Goal: Task Accomplishment & Management: Manage account settings

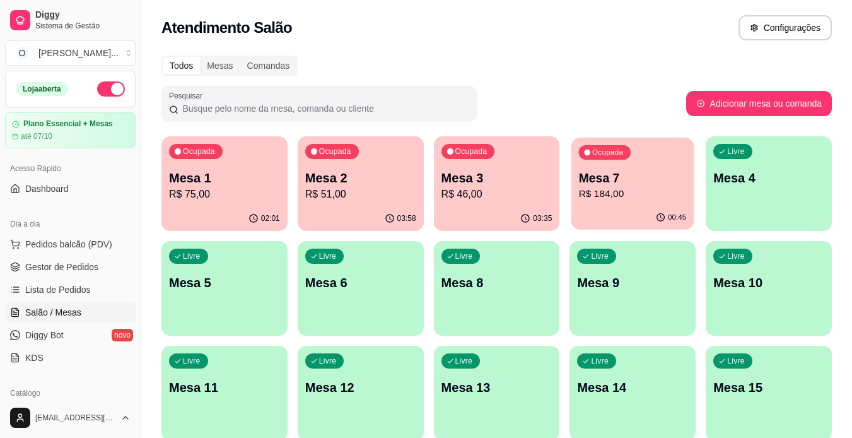
click at [618, 204] on div "Ocupada Mesa 7 R$ 184,00" at bounding box center [633, 172] width 122 height 68
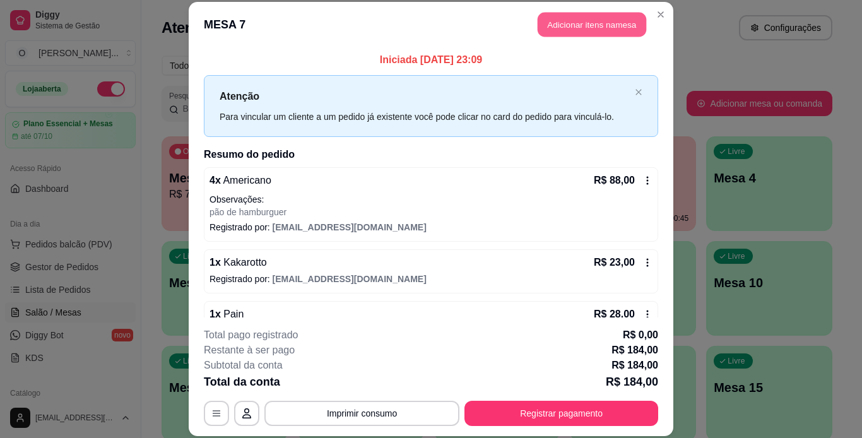
click at [589, 31] on button "Adicionar itens na mesa" at bounding box center [591, 25] width 109 height 25
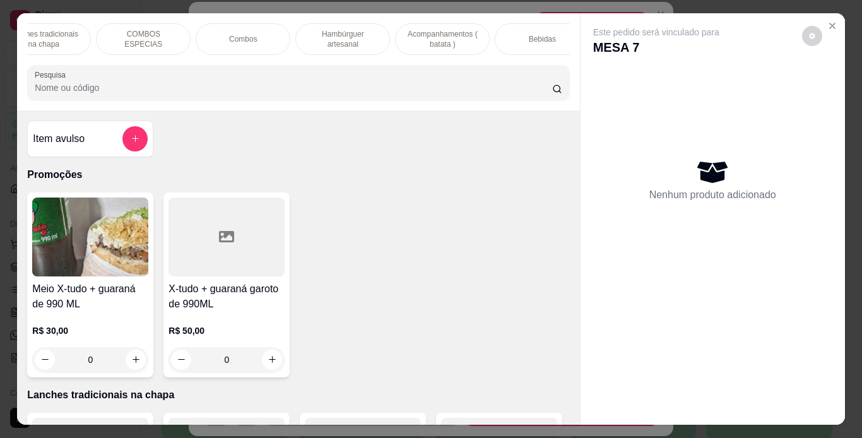
scroll to position [0, 132]
click at [521, 40] on div "Bebidas" at bounding box center [540, 39] width 95 height 32
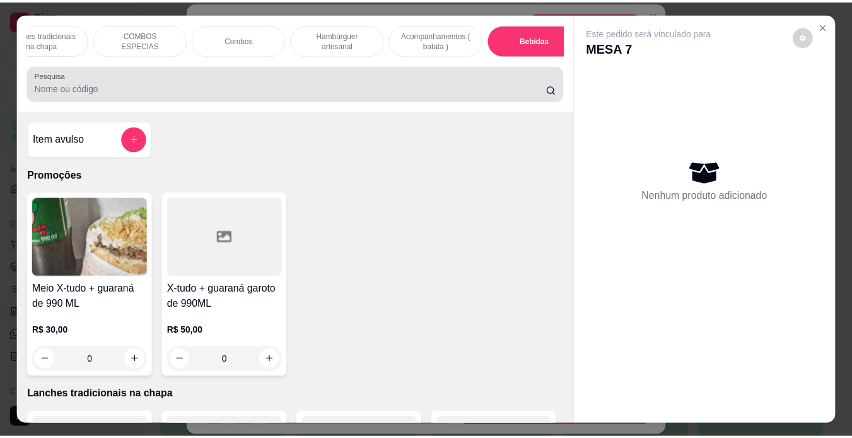
scroll to position [32, 0]
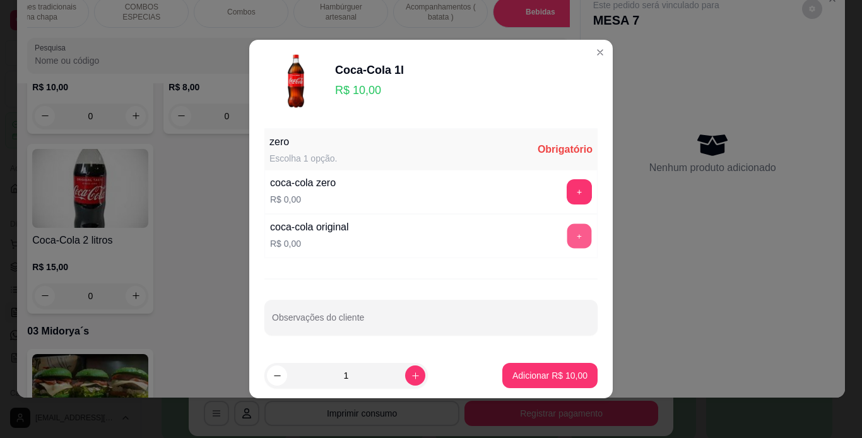
click at [574, 230] on button "+" at bounding box center [579, 236] width 25 height 25
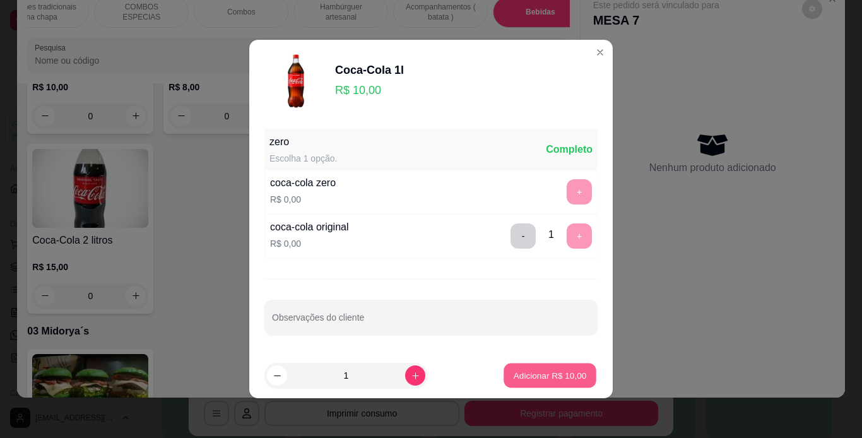
click at [529, 367] on button "Adicionar R$ 10,00" at bounding box center [549, 375] width 93 height 25
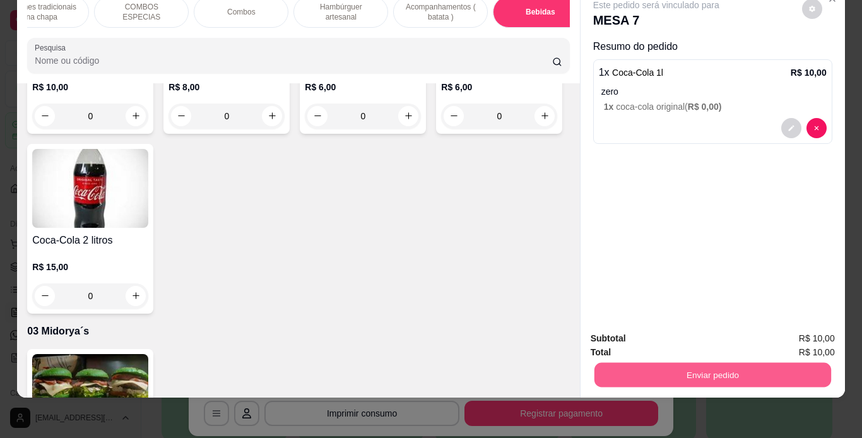
click at [635, 372] on button "Enviar pedido" at bounding box center [712, 375] width 237 height 25
click at [638, 336] on button "Não registrar e enviar pedido" at bounding box center [670, 333] width 127 height 23
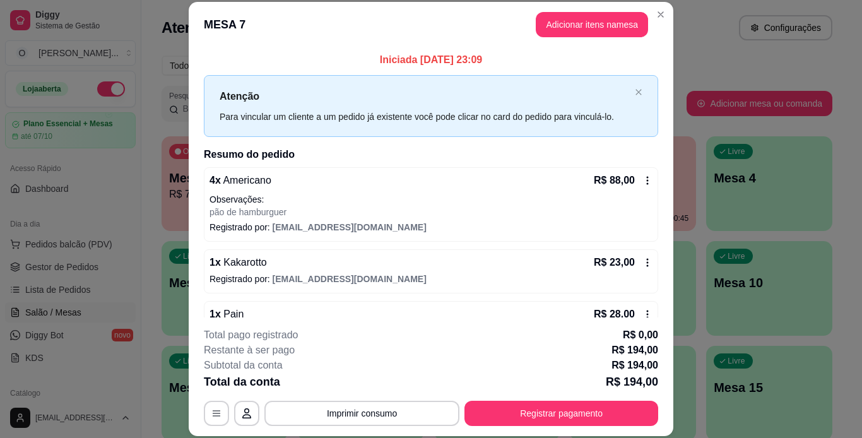
click at [390, 421] on button "Imprimir consumo" at bounding box center [361, 413] width 195 height 25
click at [377, 386] on button "IMPRESSORA" at bounding box center [361, 384] width 88 height 20
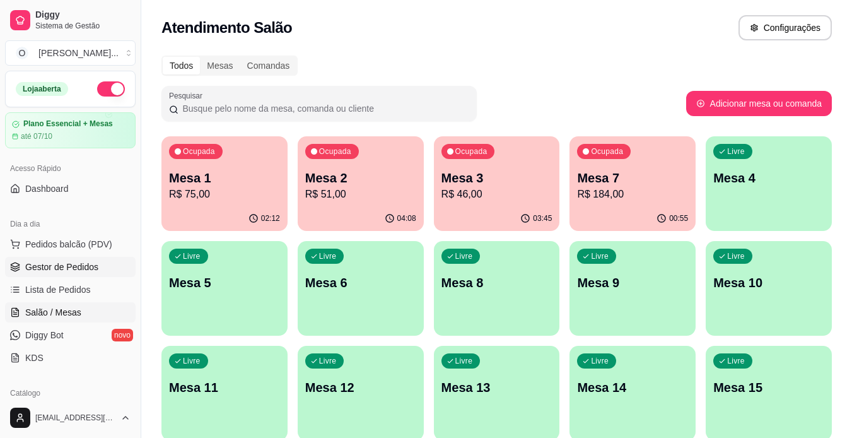
click at [71, 269] on span "Gestor de Pedidos" at bounding box center [61, 267] width 73 height 13
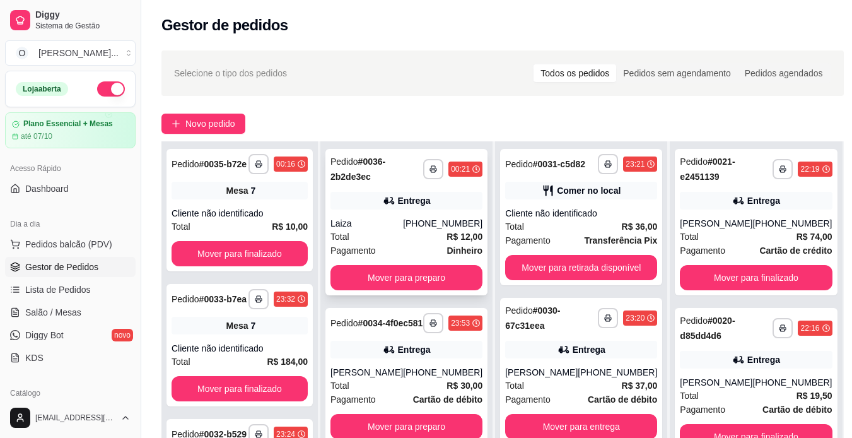
scroll to position [192, 0]
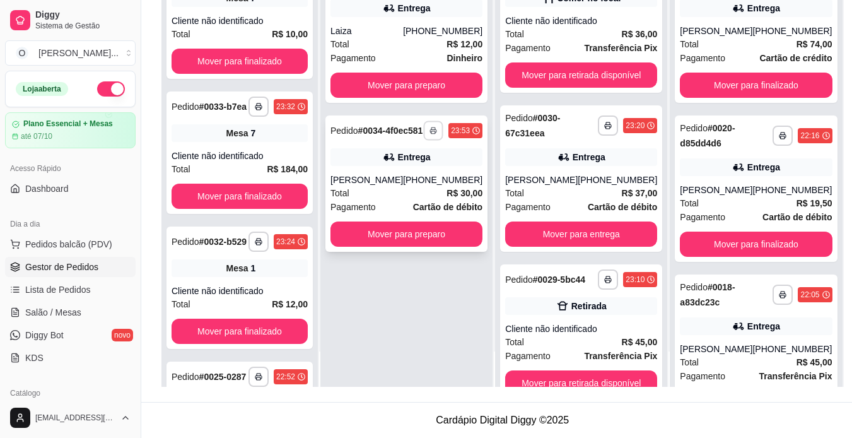
click at [430, 134] on icon "button" at bounding box center [434, 131] width 8 height 8
click at [410, 181] on button "IMPRESSORA" at bounding box center [393, 180] width 88 height 20
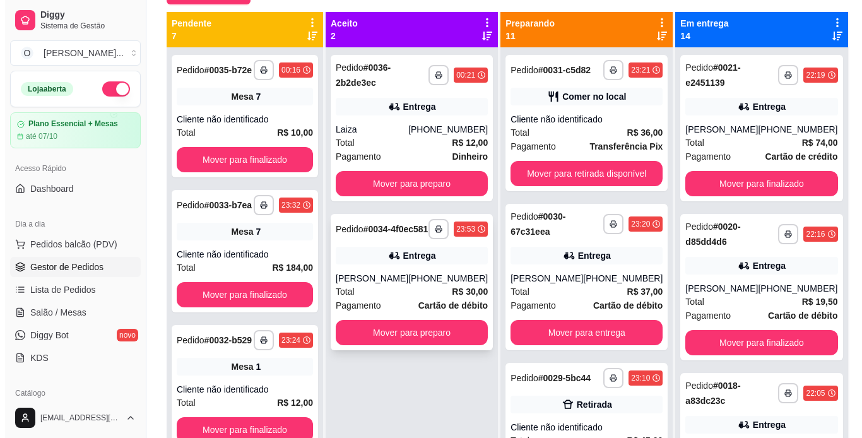
scroll to position [129, 0]
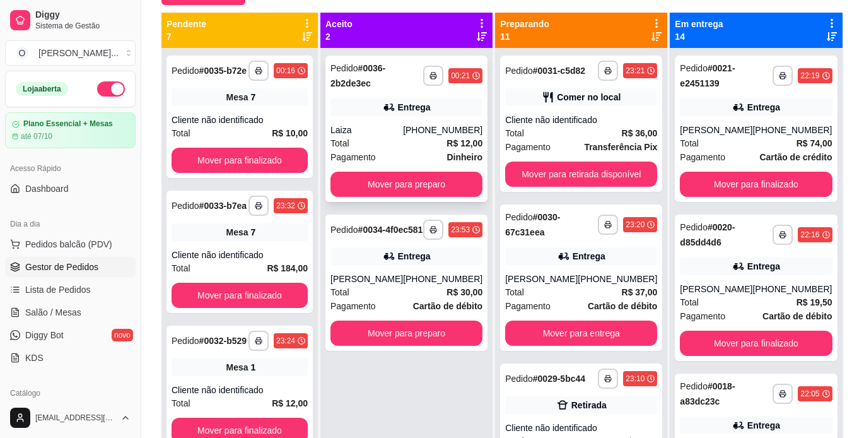
click at [400, 114] on div "Entrega" at bounding box center [407, 107] width 152 height 18
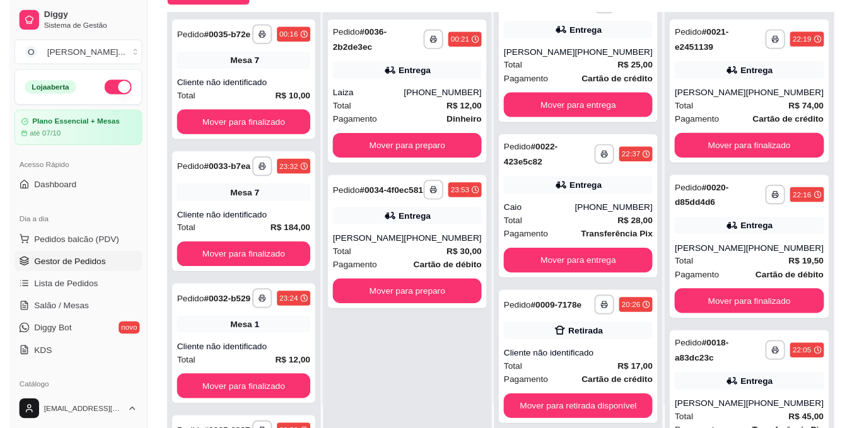
scroll to position [192, 0]
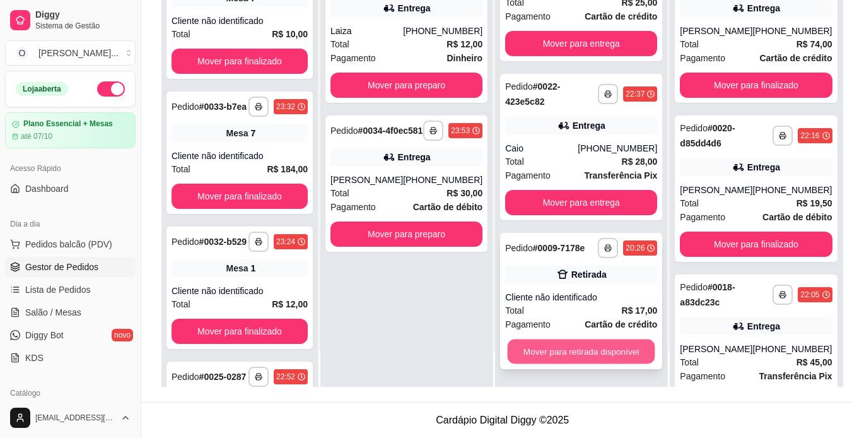
click at [572, 349] on button "Mover para retirada disponível" at bounding box center [582, 351] width 148 height 25
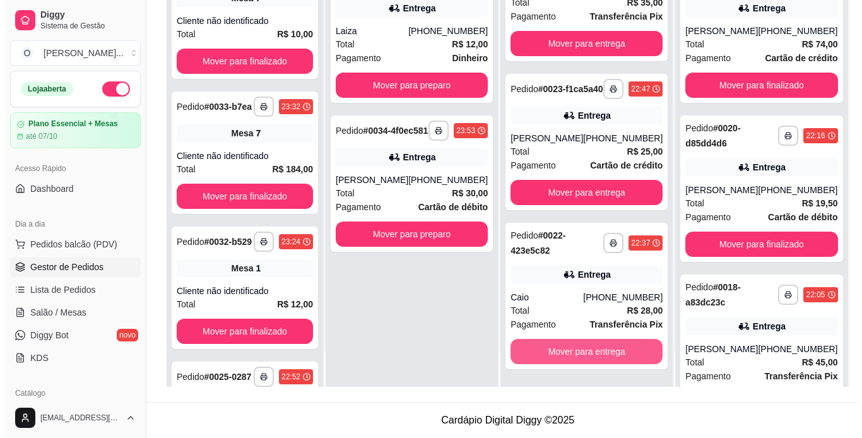
scroll to position [1173, 0]
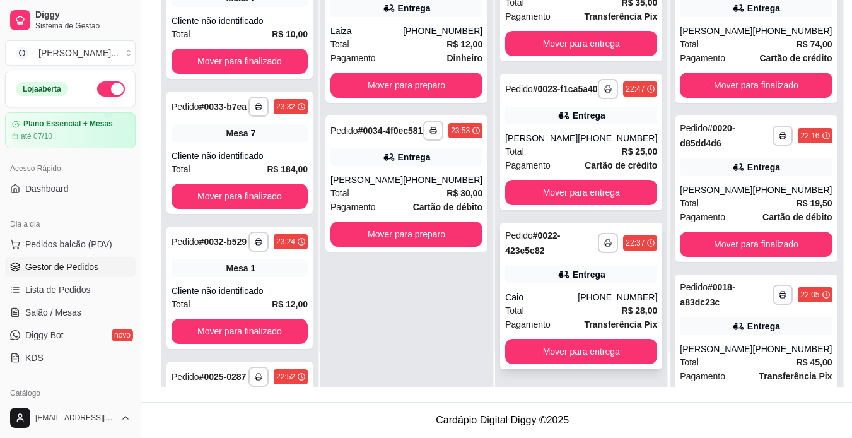
click at [556, 298] on div "Caio" at bounding box center [541, 297] width 73 height 13
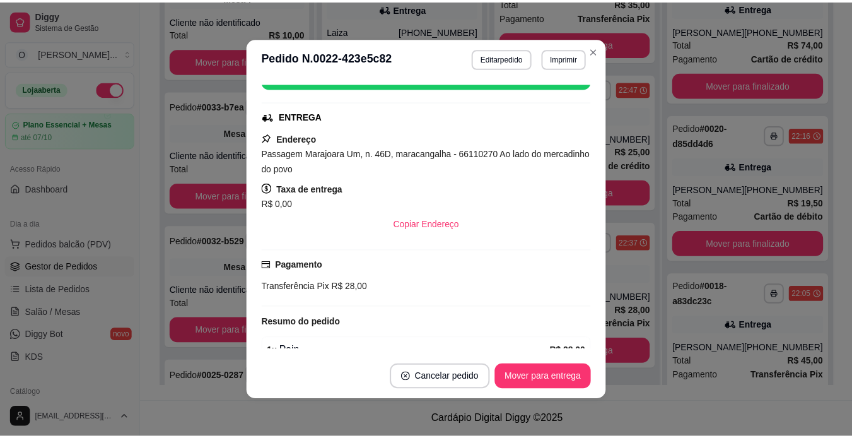
scroll to position [238, 0]
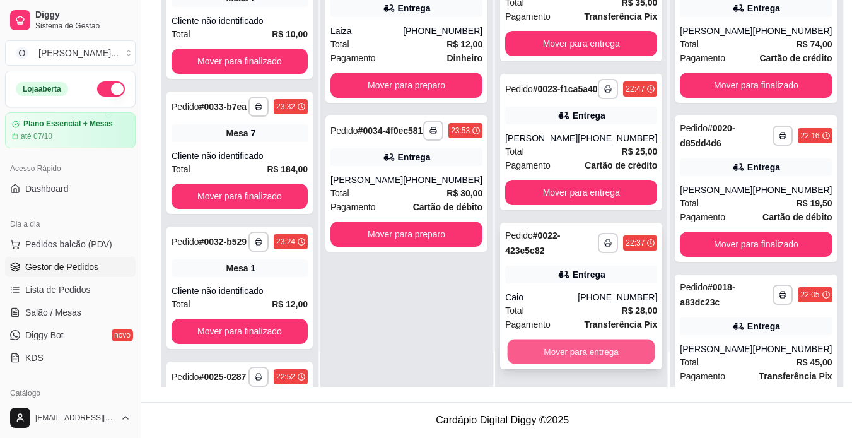
click at [582, 354] on button "Mover para entrega" at bounding box center [582, 351] width 148 height 25
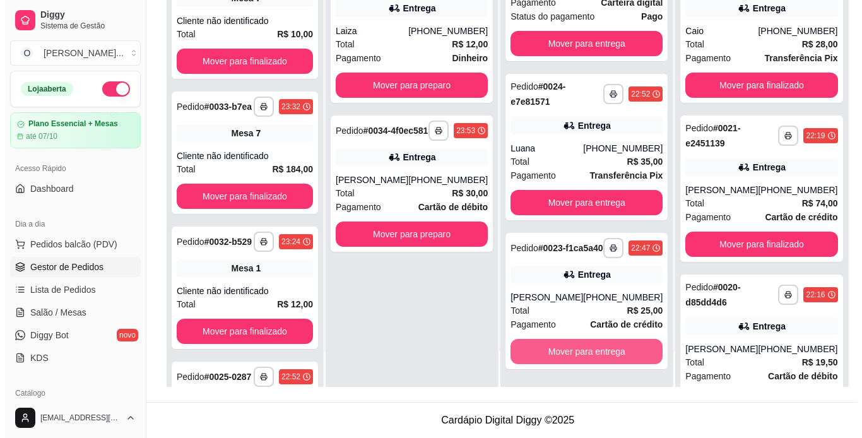
scroll to position [1014, 0]
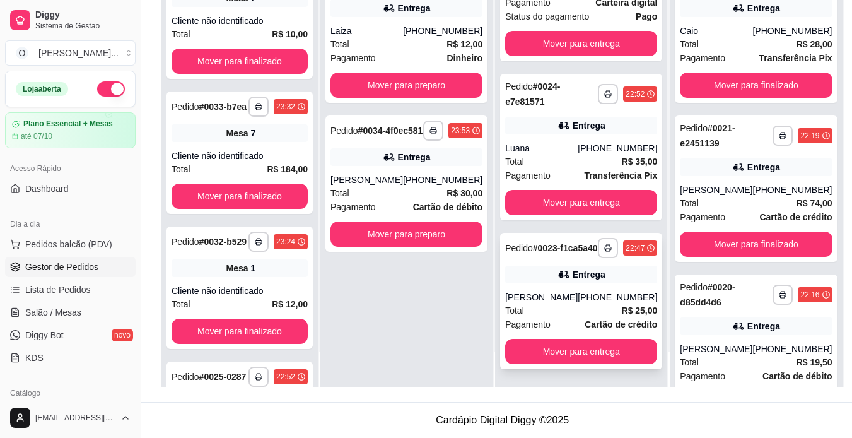
click at [558, 305] on div "Total R$ 25,00" at bounding box center [581, 310] width 152 height 14
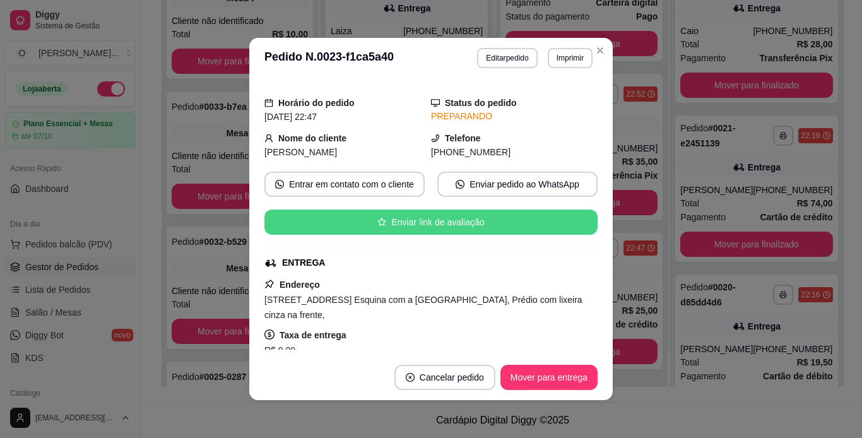
scroll to position [82, 0]
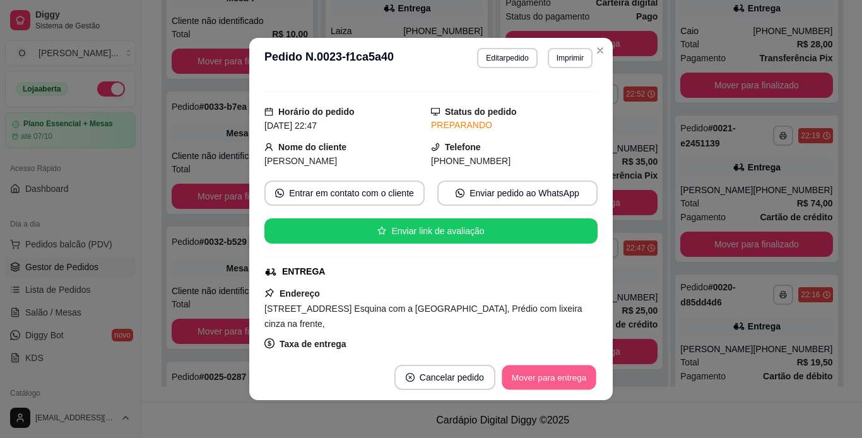
click at [539, 368] on button "Mover para entrega" at bounding box center [549, 377] width 95 height 25
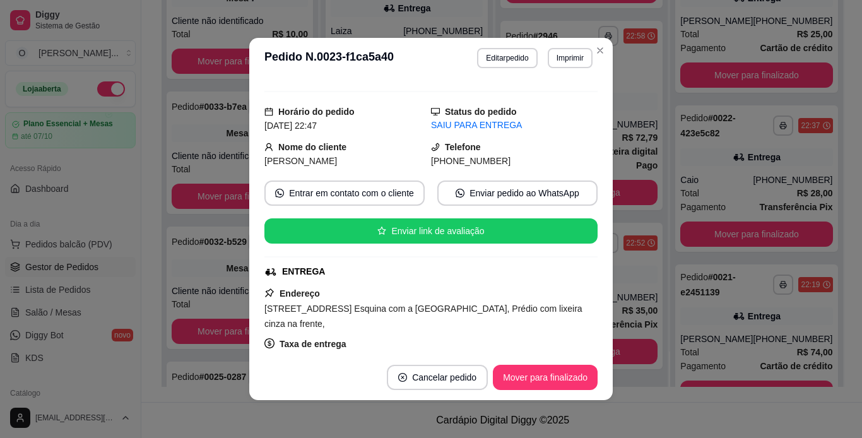
scroll to position [855, 0]
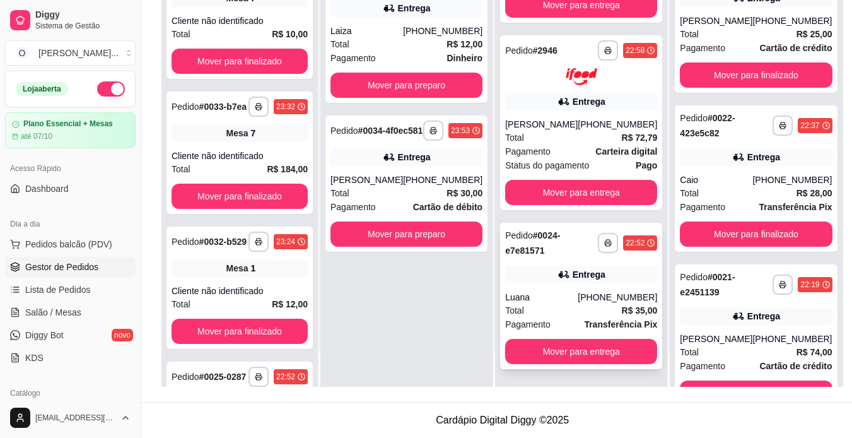
click at [566, 259] on div "**********" at bounding box center [581, 296] width 162 height 146
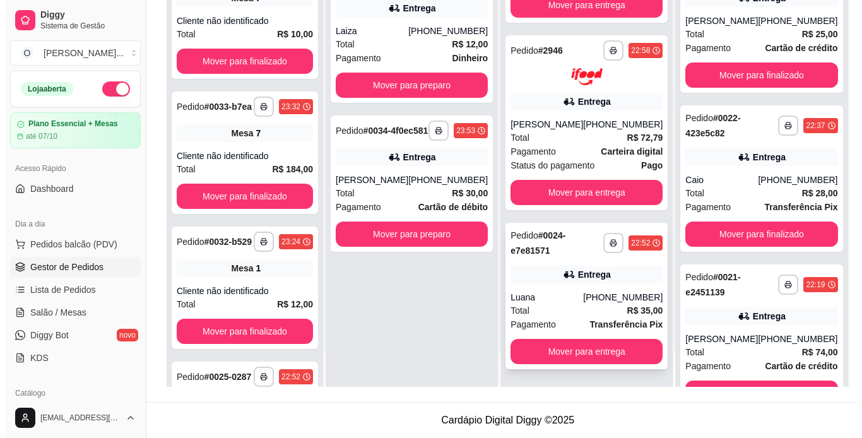
scroll to position [777, 0]
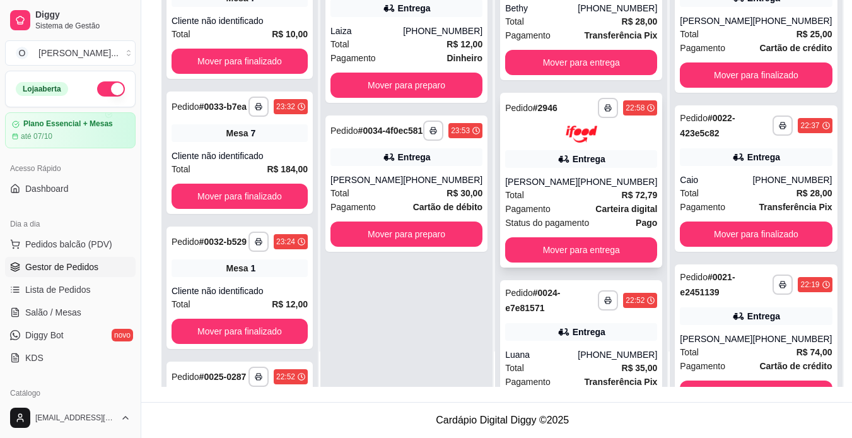
click at [582, 165] on div "Entrega" at bounding box center [589, 159] width 33 height 13
click at [568, 164] on div "**********" at bounding box center [581, 180] width 162 height 175
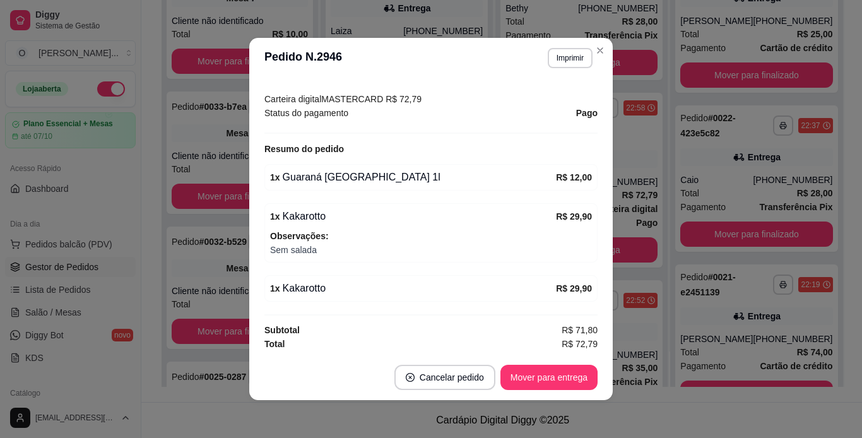
scroll to position [380, 0]
click at [526, 370] on footer "Cancelar pedido Mover para entrega" at bounding box center [430, 377] width 363 height 45
click at [526, 370] on button "Mover para entrega" at bounding box center [549, 377] width 95 height 25
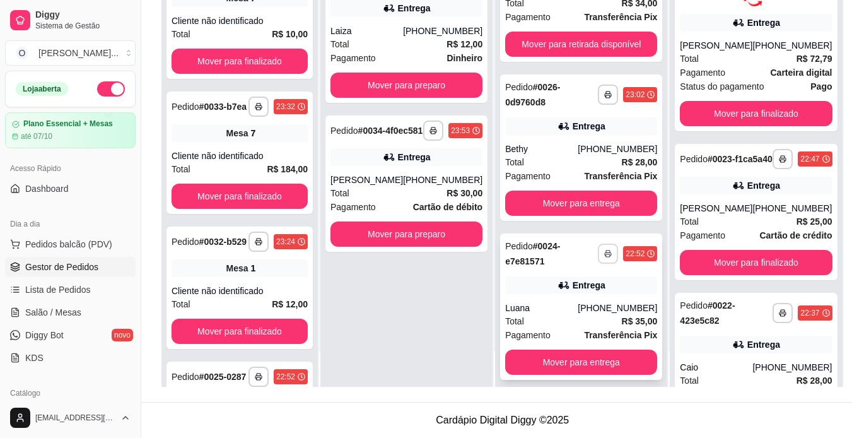
scroll to position [636, 0]
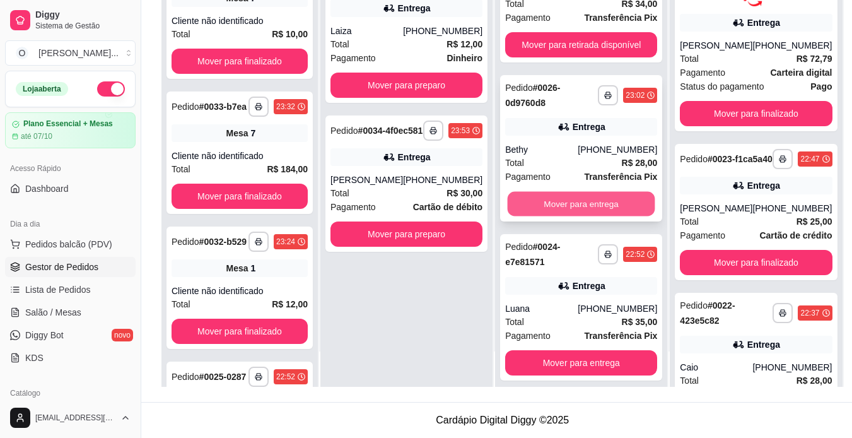
click at [577, 216] on button "Mover para entrega" at bounding box center [582, 204] width 148 height 25
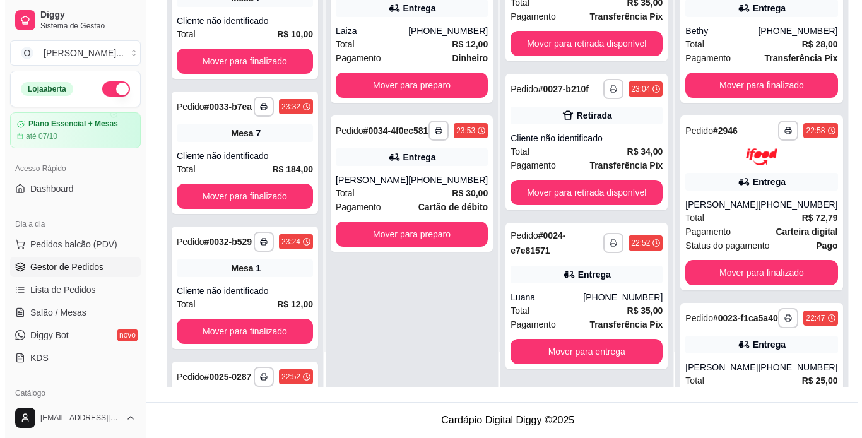
scroll to position [508, 0]
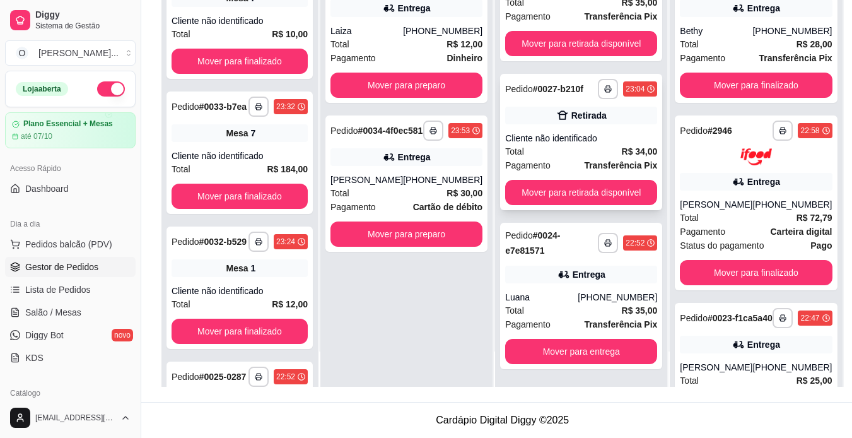
click at [567, 129] on div "**********" at bounding box center [581, 142] width 162 height 136
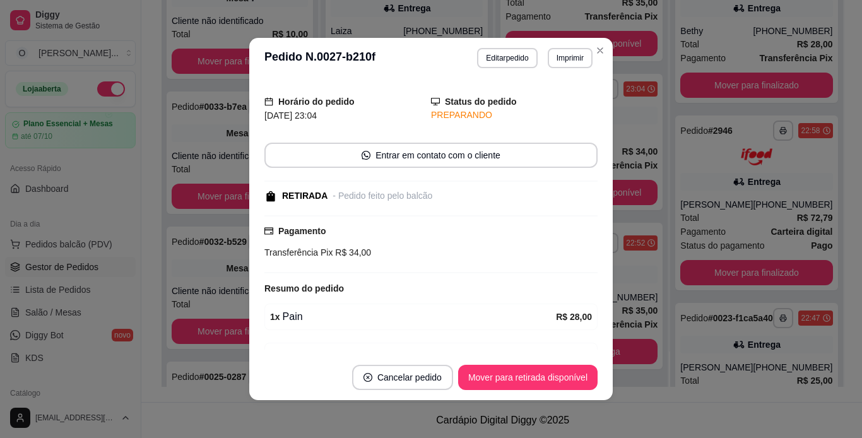
scroll to position [30, 0]
click at [515, 375] on button "Mover para retirada disponível" at bounding box center [527, 377] width 135 height 25
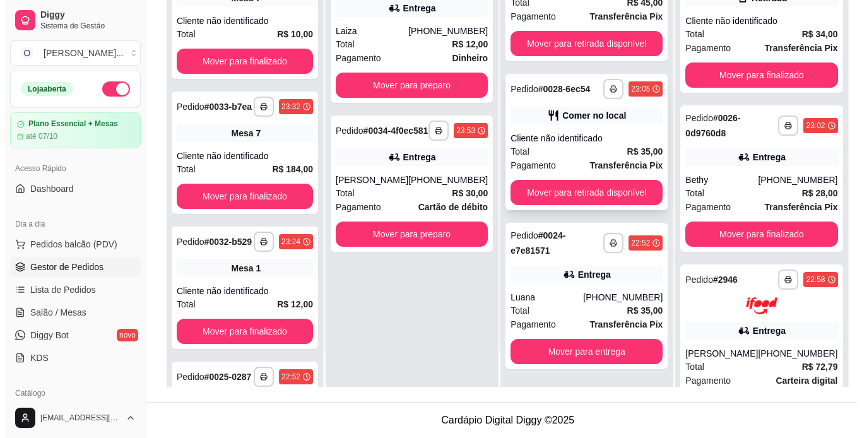
scroll to position [334, 0]
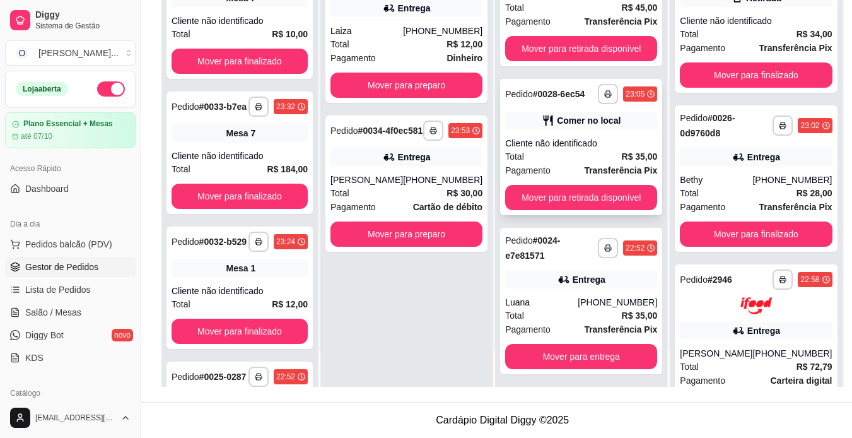
click at [582, 150] on div "Cliente não identificado" at bounding box center [581, 143] width 152 height 13
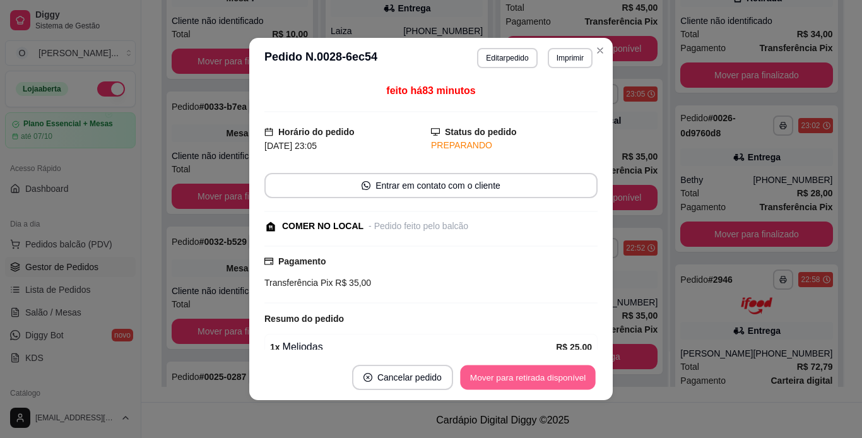
click at [560, 381] on button "Mover para retirada disponível" at bounding box center [527, 377] width 135 height 25
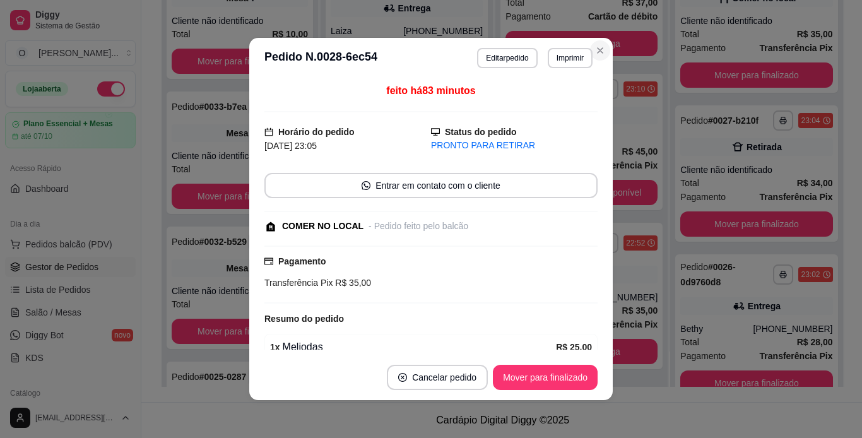
scroll to position [201, 0]
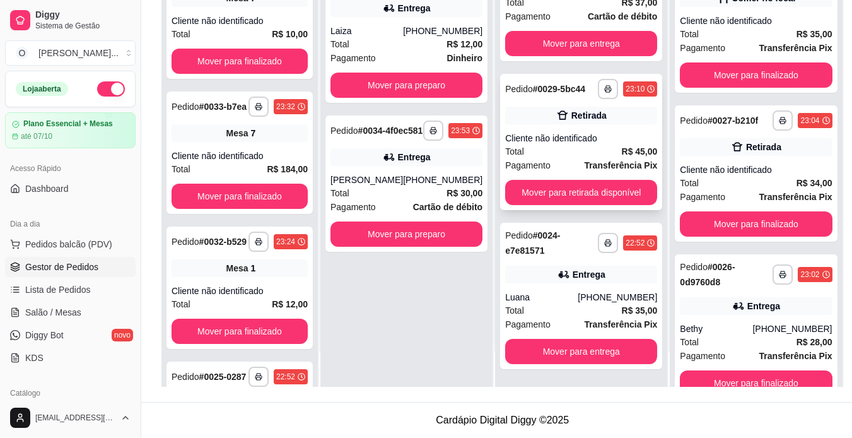
click at [598, 132] on div "Cliente não identificado" at bounding box center [581, 138] width 152 height 13
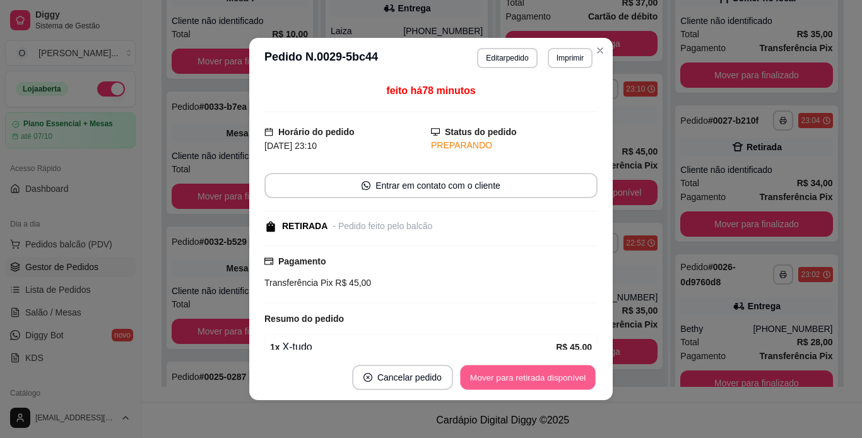
click at [541, 372] on button "Mover para retirada disponível" at bounding box center [527, 377] width 135 height 25
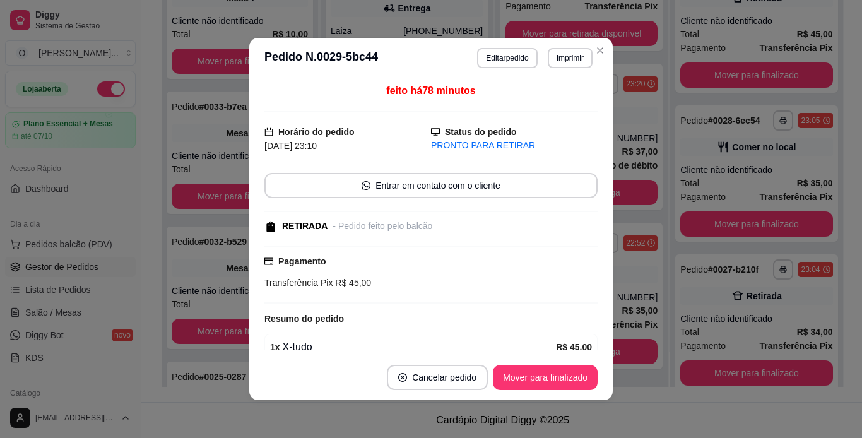
scroll to position [42, 0]
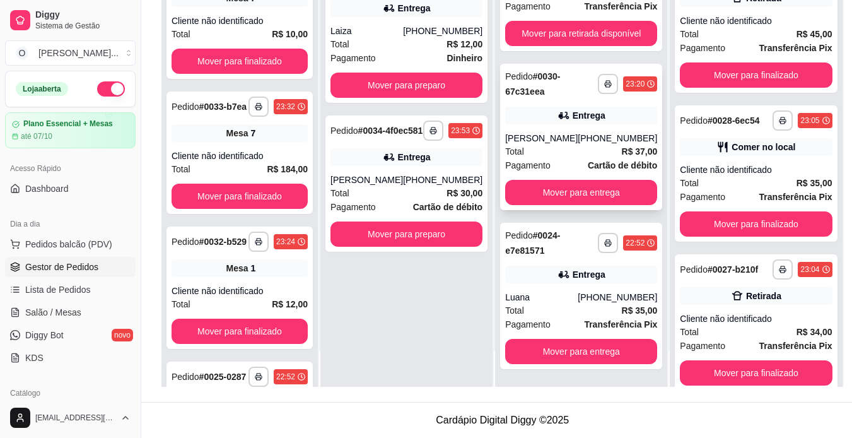
click at [585, 127] on div "**********" at bounding box center [581, 137] width 162 height 146
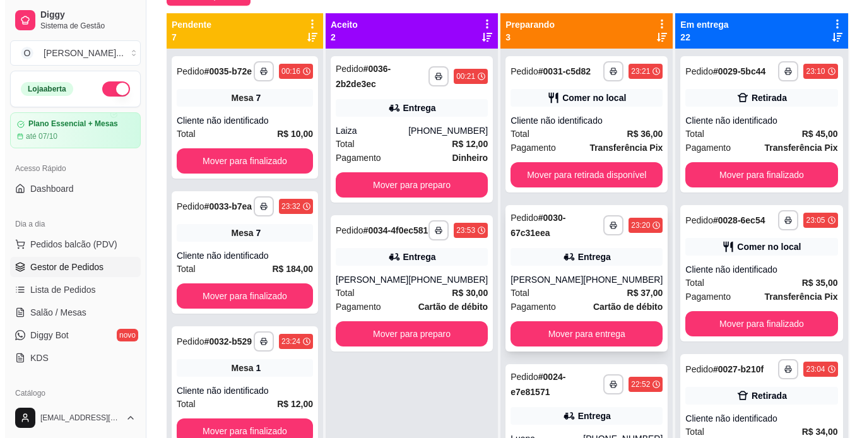
scroll to position [127, 0]
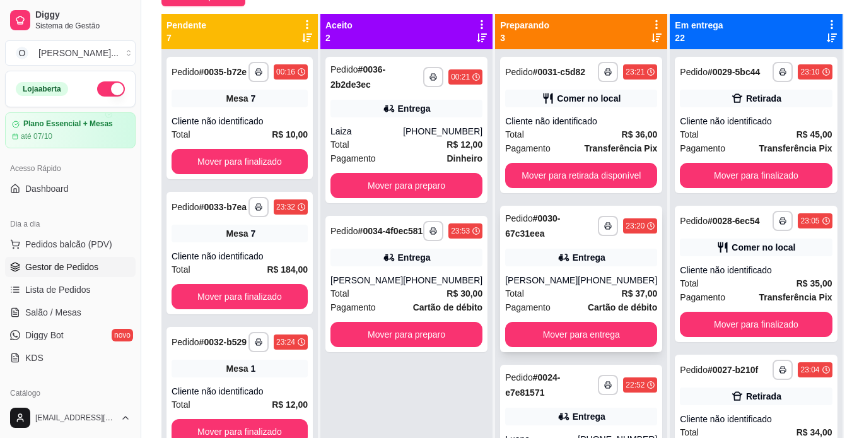
click at [596, 93] on div "Comer no local" at bounding box center [589, 98] width 64 height 13
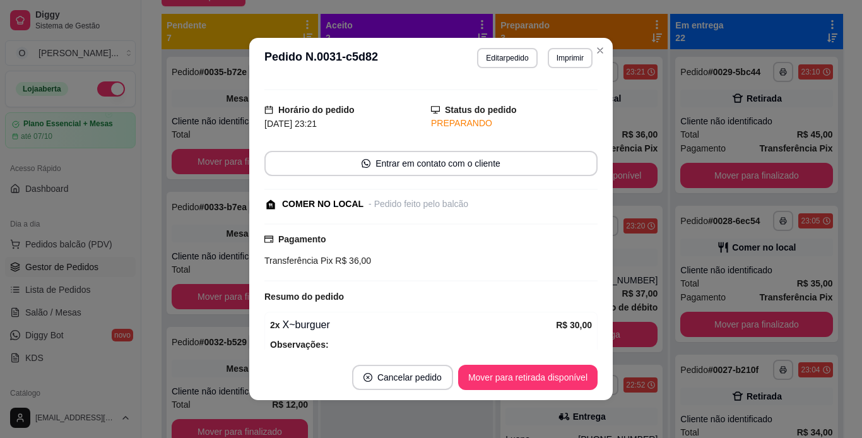
scroll to position [21, 0]
click at [592, 56] on div "**********" at bounding box center [581, 268] width 172 height 438
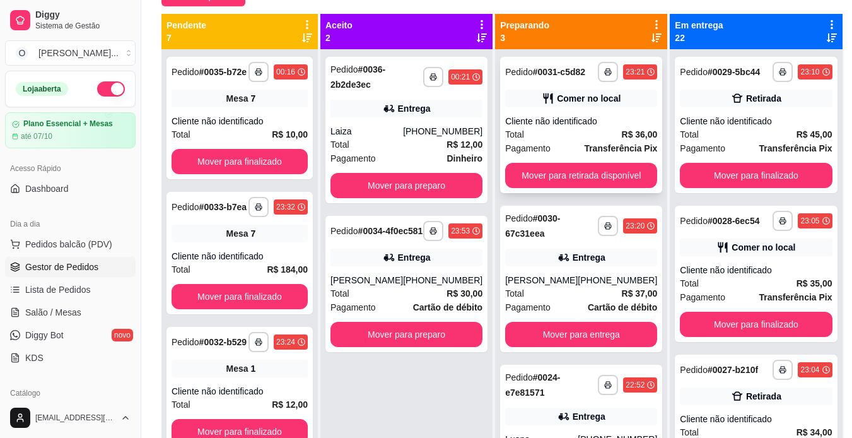
click at [585, 104] on div "Comer no local" at bounding box center [589, 98] width 64 height 13
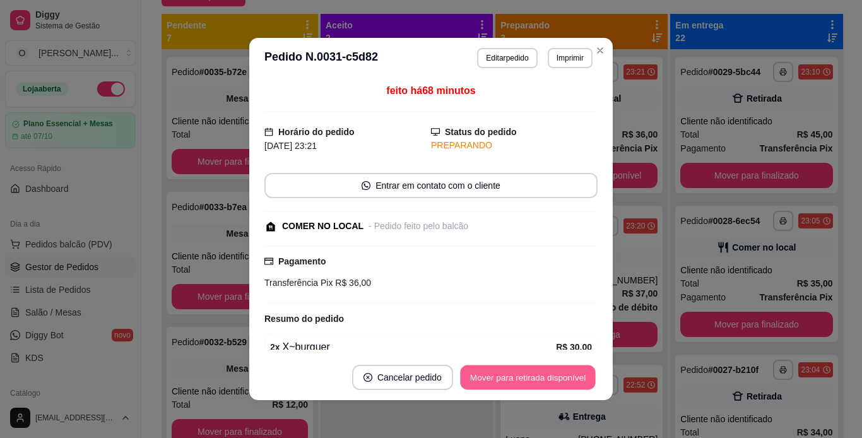
click at [552, 377] on button "Mover para retirada disponível" at bounding box center [527, 377] width 135 height 25
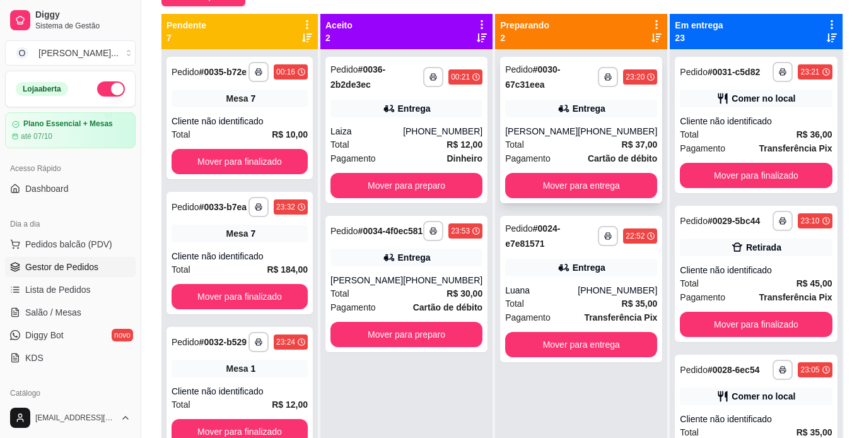
click at [558, 109] on icon at bounding box center [564, 108] width 13 height 13
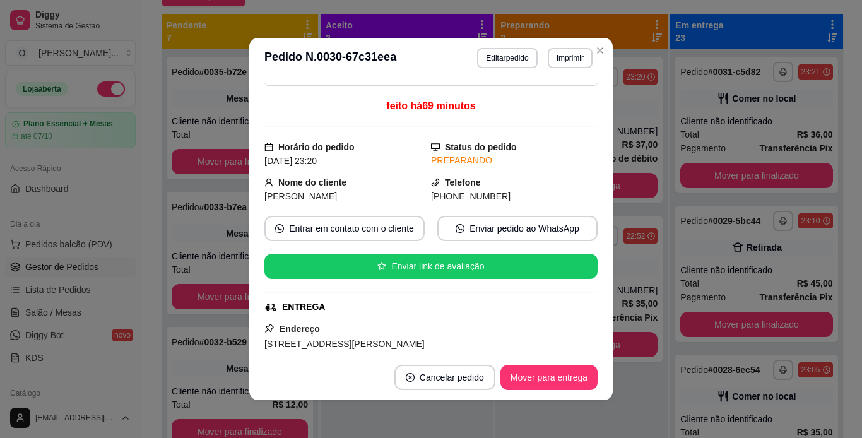
scroll to position [0, 0]
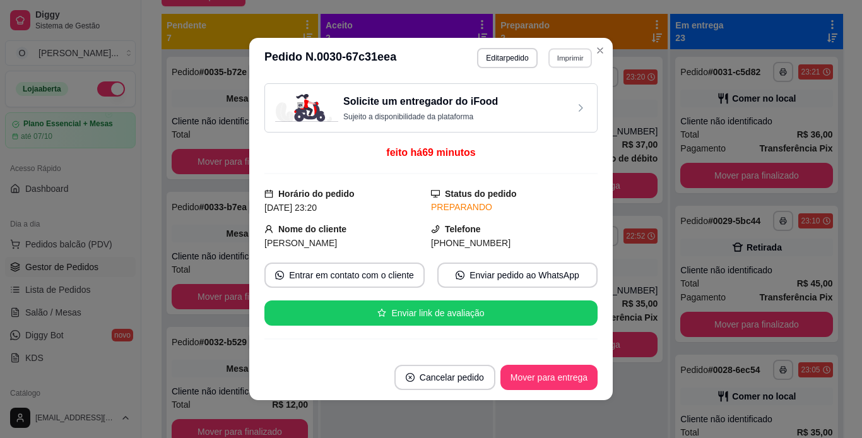
click at [566, 59] on button "Imprimir" at bounding box center [570, 58] width 44 height 20
click at [549, 106] on button "IMPRESSORA" at bounding box center [542, 102] width 88 height 20
click at [539, 382] on button "Mover para entrega" at bounding box center [549, 377] width 95 height 25
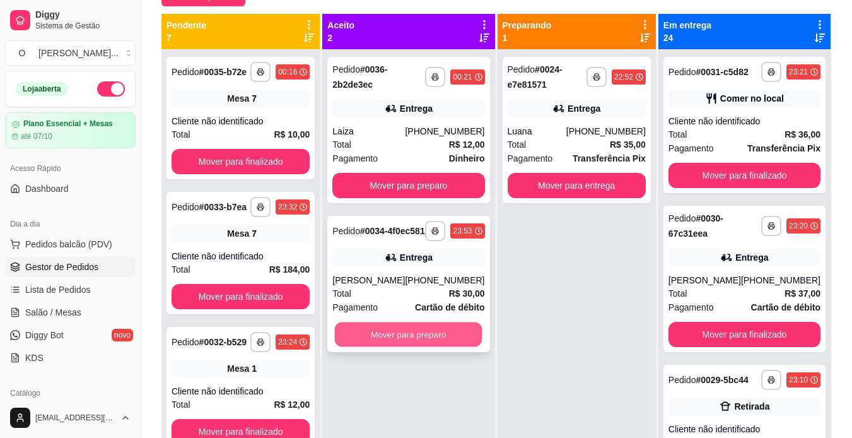
click at [401, 346] on button "Mover para preparo" at bounding box center [409, 334] width 148 height 25
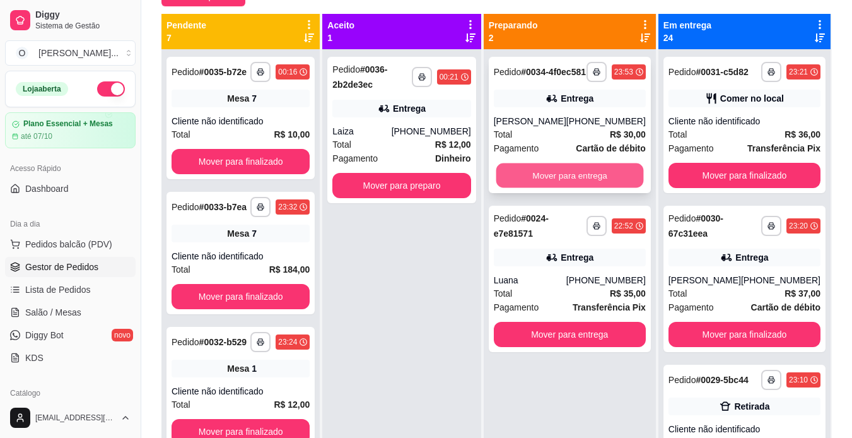
click at [572, 188] on button "Mover para entrega" at bounding box center [570, 175] width 148 height 25
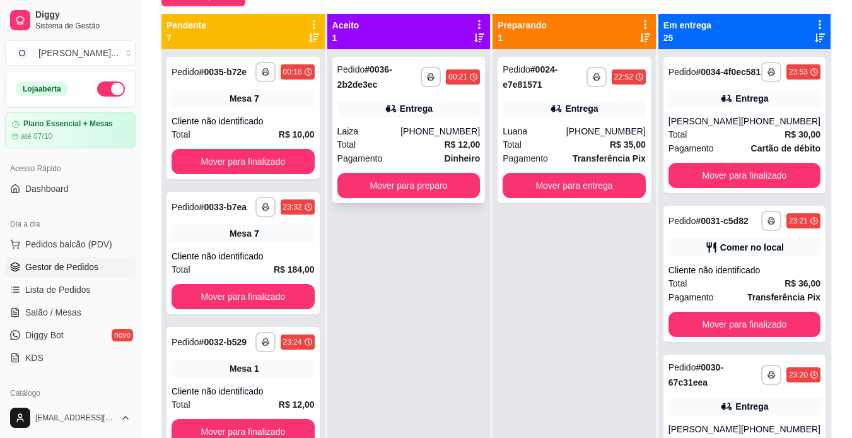
click at [362, 91] on div "Pedido # 0036-2b2de3ec" at bounding box center [379, 77] width 84 height 30
click at [99, 86] on button "button" at bounding box center [111, 88] width 28 height 15
click at [417, 93] on div "**********" at bounding box center [408, 130] width 153 height 146
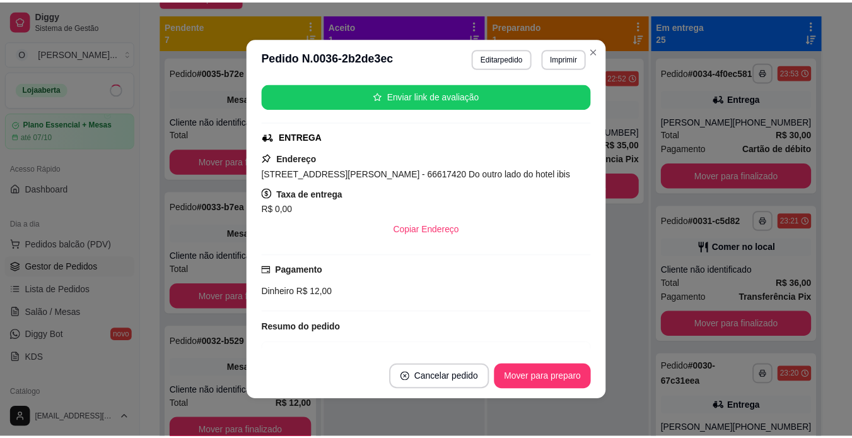
scroll to position [286, 0]
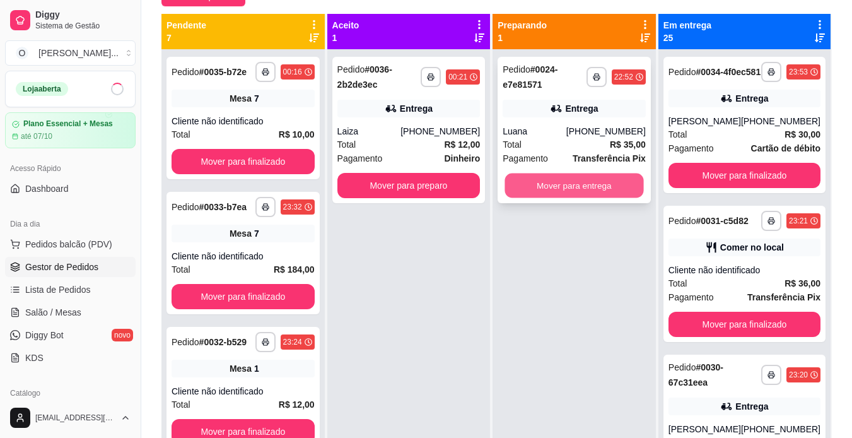
click at [595, 182] on button "Mover para entrega" at bounding box center [574, 185] width 139 height 25
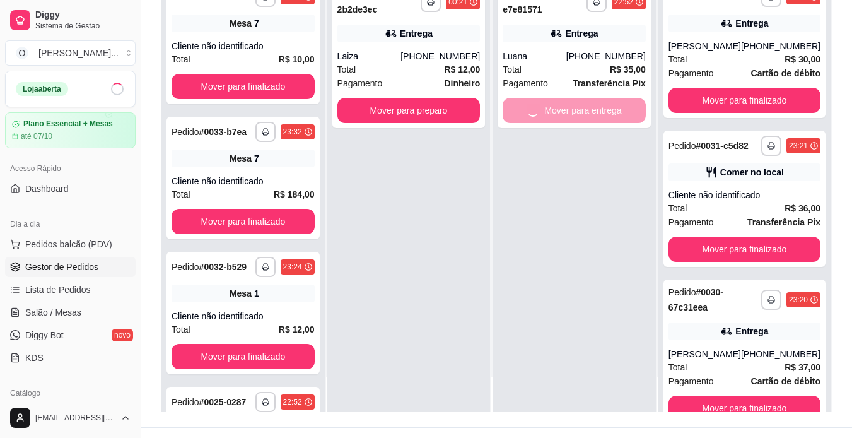
scroll to position [168, 0]
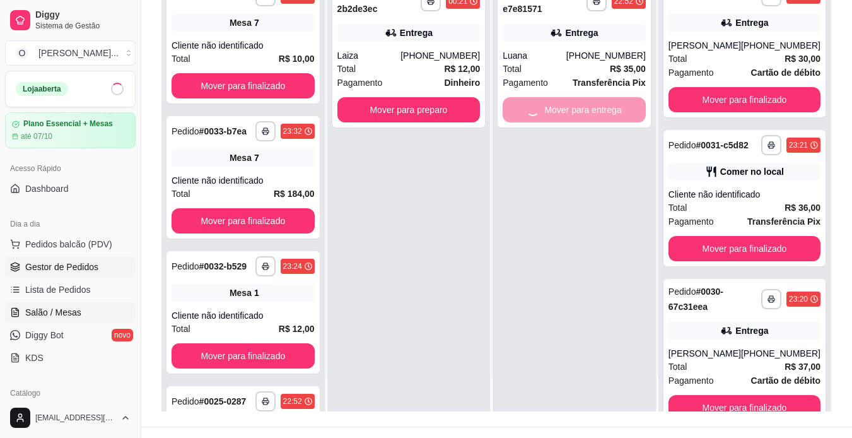
click at [60, 303] on link "Salão / Mesas" at bounding box center [70, 312] width 131 height 20
click at [59, 308] on span "Salão / Mesas" at bounding box center [53, 312] width 56 height 13
click at [73, 311] on span "Salão / Mesas" at bounding box center [53, 312] width 56 height 13
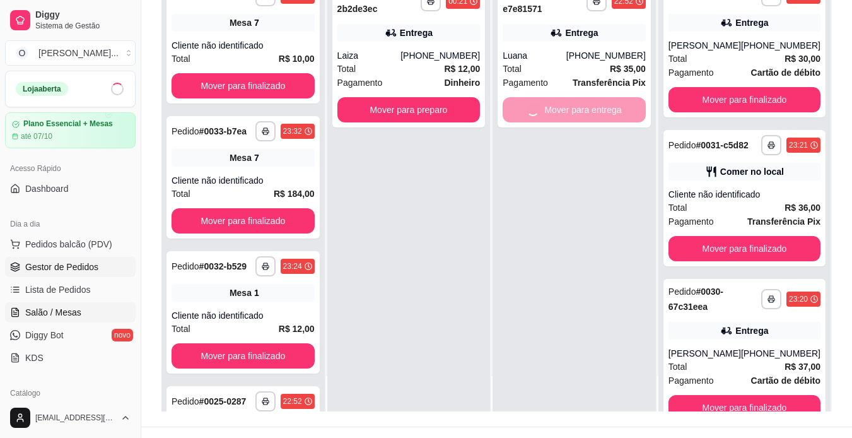
click at [73, 311] on span "Salão / Mesas" at bounding box center [53, 312] width 56 height 13
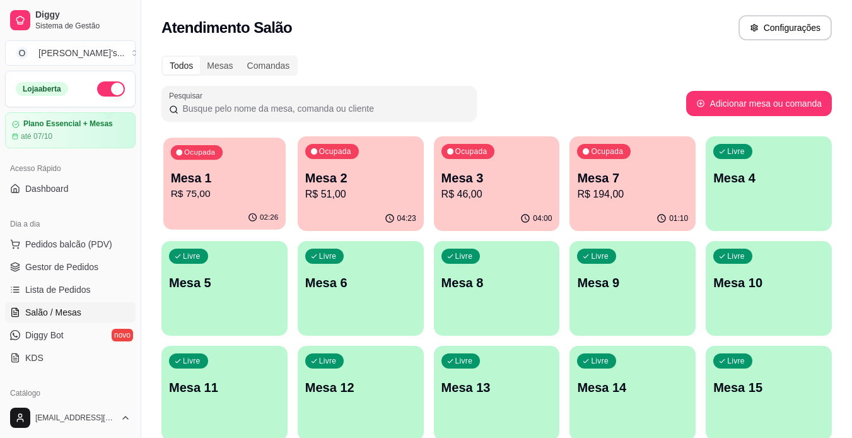
click at [221, 175] on p "Mesa 1" at bounding box center [225, 178] width 108 height 17
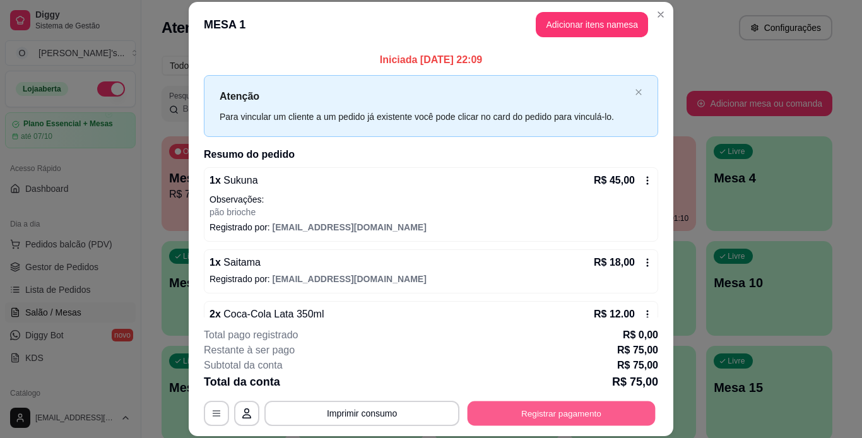
click at [577, 418] on button "Registrar pagamento" at bounding box center [561, 413] width 188 height 25
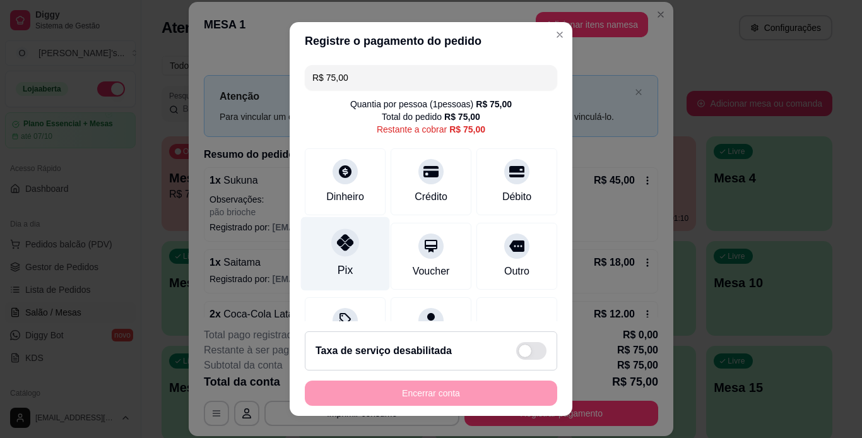
click at [341, 252] on div at bounding box center [345, 242] width 28 height 28
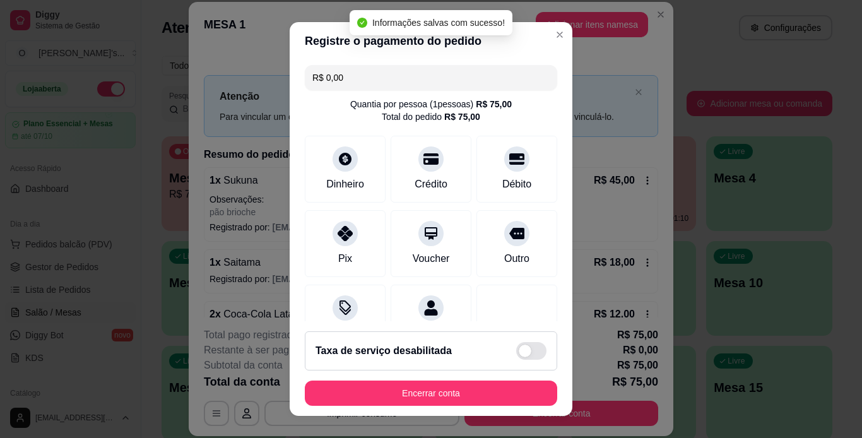
type input "R$ 0,00"
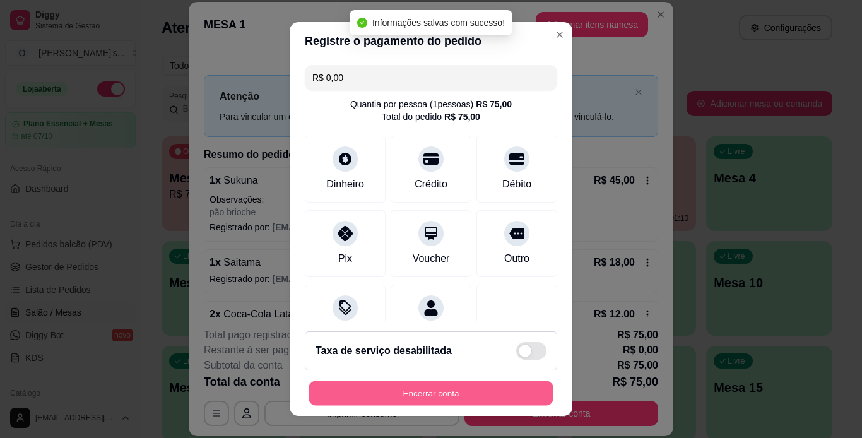
click at [468, 396] on button "Encerrar conta" at bounding box center [430, 393] width 245 height 25
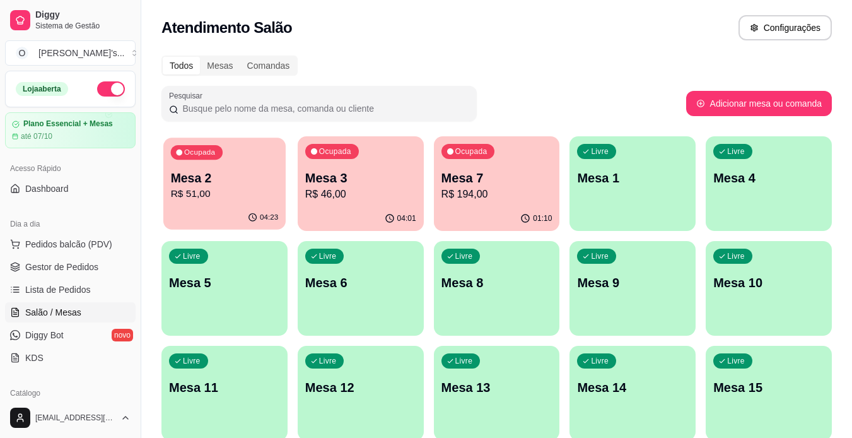
click at [234, 144] on div "Ocupada Mesa 2 R$ 51,00" at bounding box center [224, 172] width 122 height 68
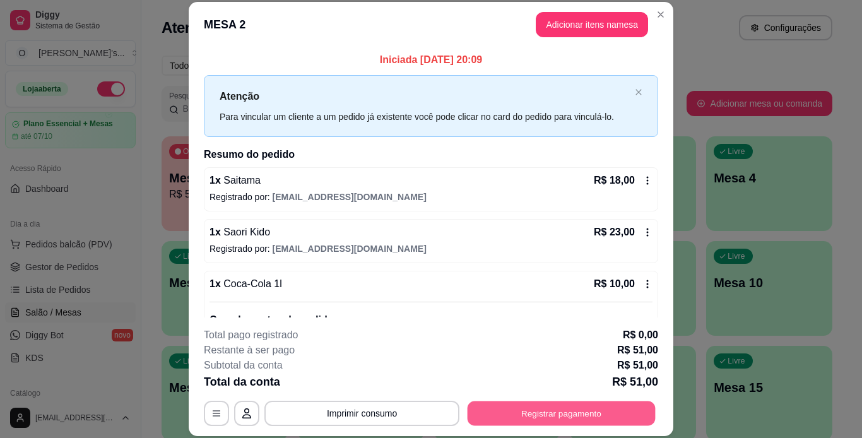
click at [563, 417] on button "Registrar pagamento" at bounding box center [561, 413] width 188 height 25
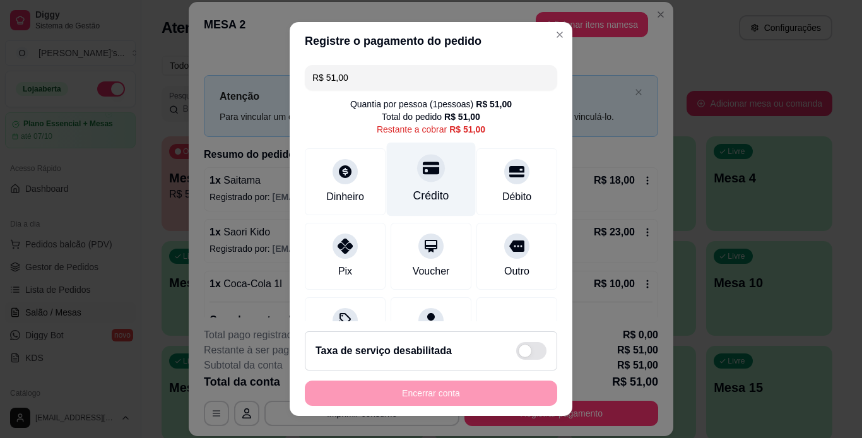
click at [423, 172] on icon at bounding box center [431, 167] width 16 height 13
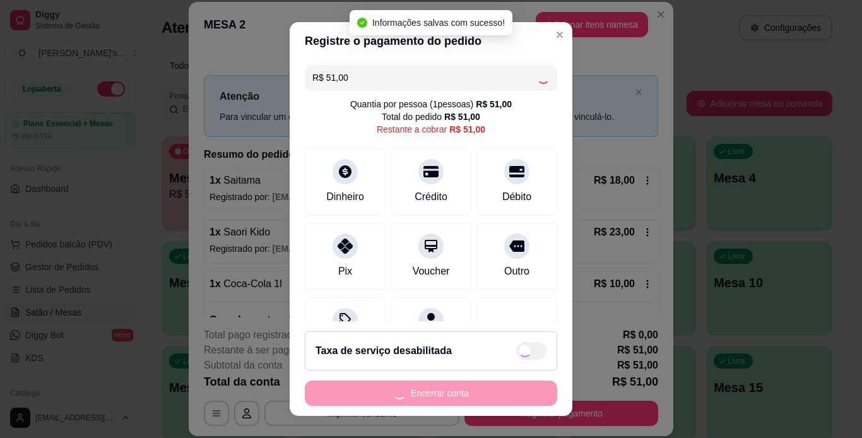
type input "R$ 0,00"
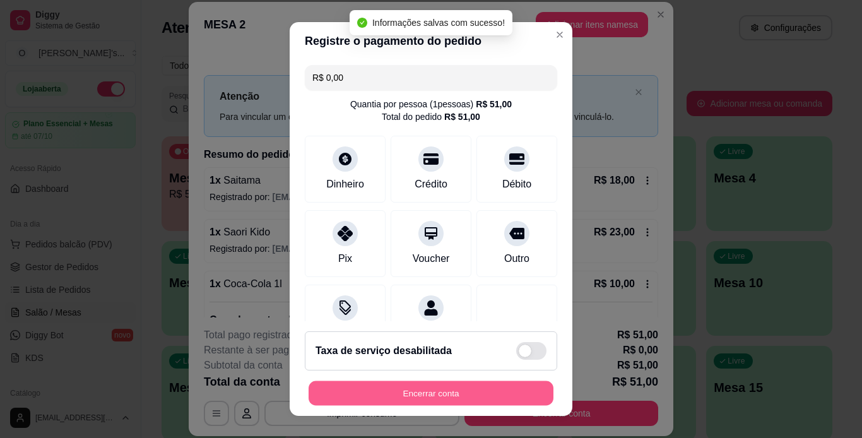
click at [446, 391] on button "Encerrar conta" at bounding box center [430, 393] width 245 height 25
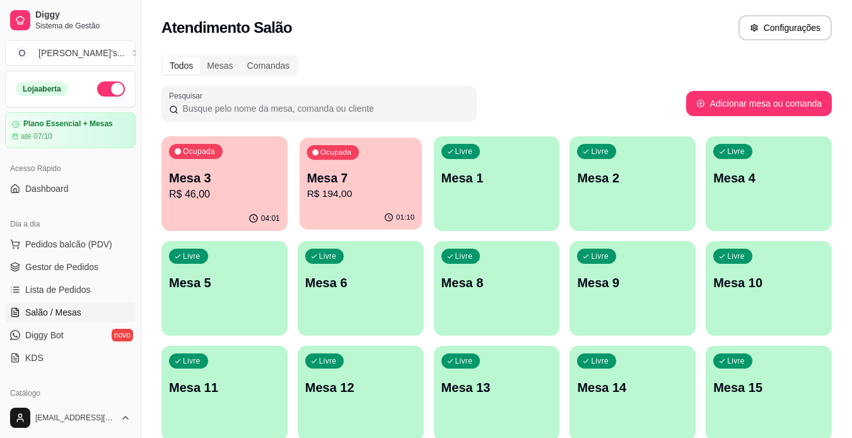
click at [388, 168] on div "Ocupada Mesa 7 R$ 194,00" at bounding box center [361, 172] width 122 height 68
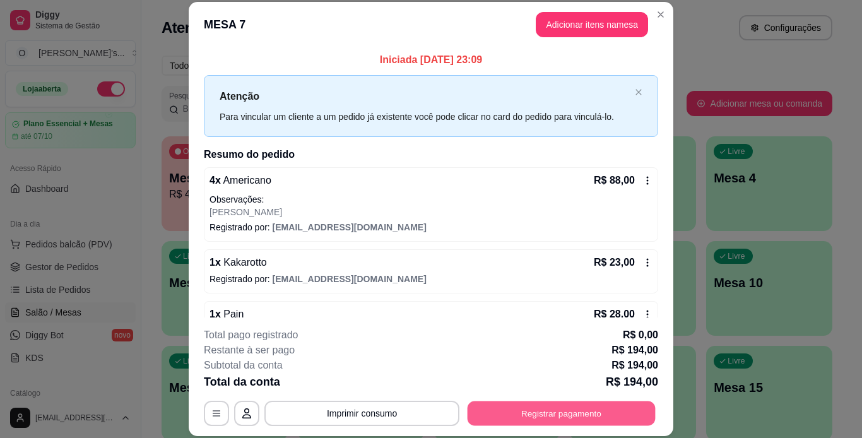
click at [544, 415] on button "Registrar pagamento" at bounding box center [561, 413] width 188 height 25
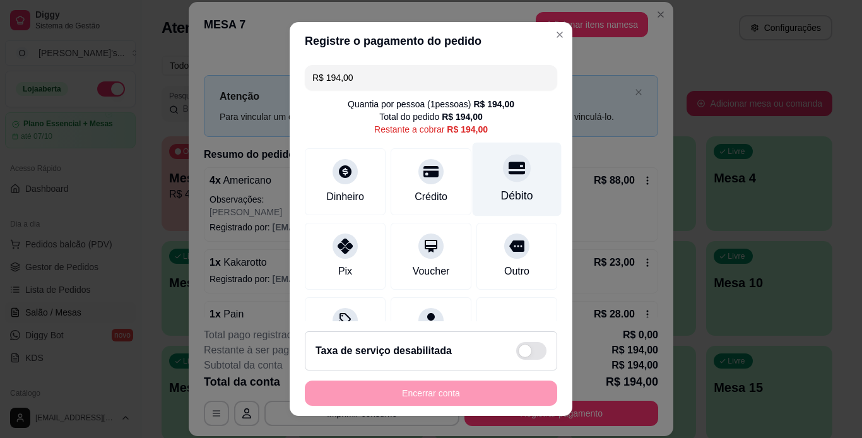
click at [501, 192] on div "Débito" at bounding box center [517, 195] width 32 height 16
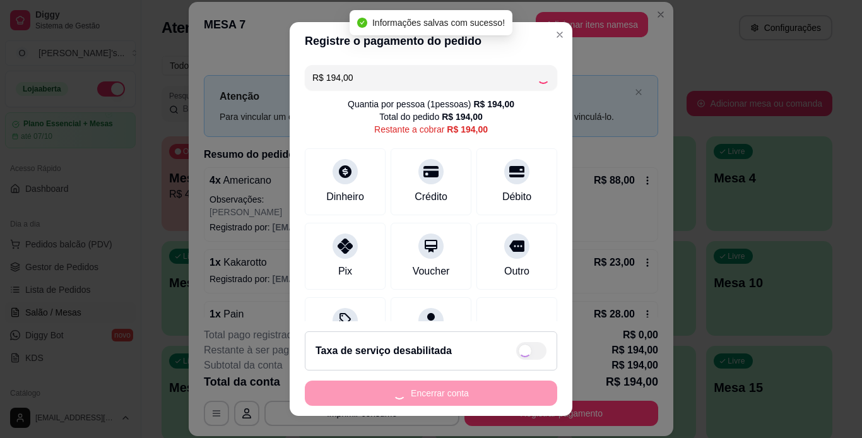
type input "R$ 0,00"
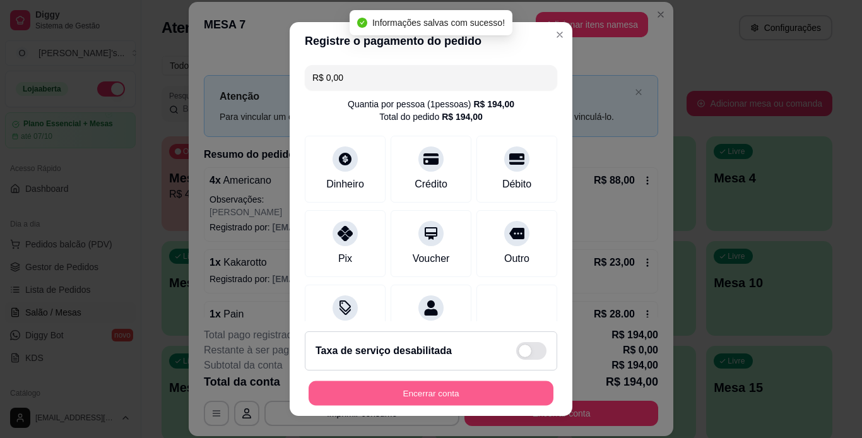
click at [444, 383] on button "Encerrar conta" at bounding box center [430, 393] width 245 height 25
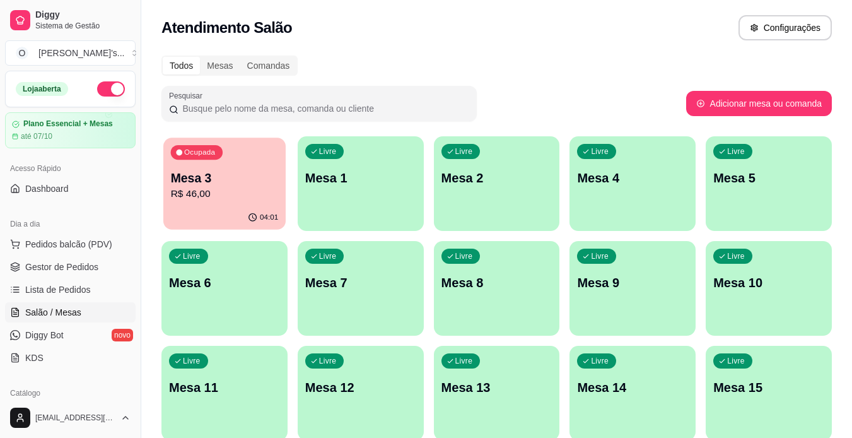
click at [258, 195] on p "R$ 46,00" at bounding box center [225, 194] width 108 height 15
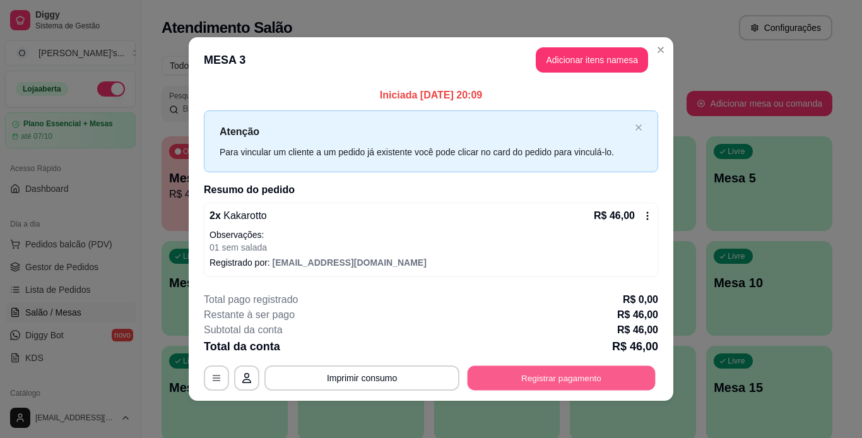
click at [507, 377] on button "Registrar pagamento" at bounding box center [561, 377] width 188 height 25
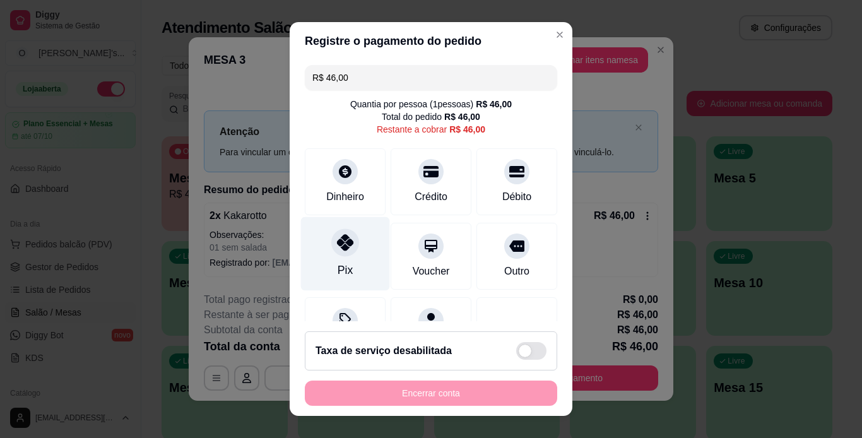
click at [337, 244] on icon at bounding box center [345, 242] width 16 height 16
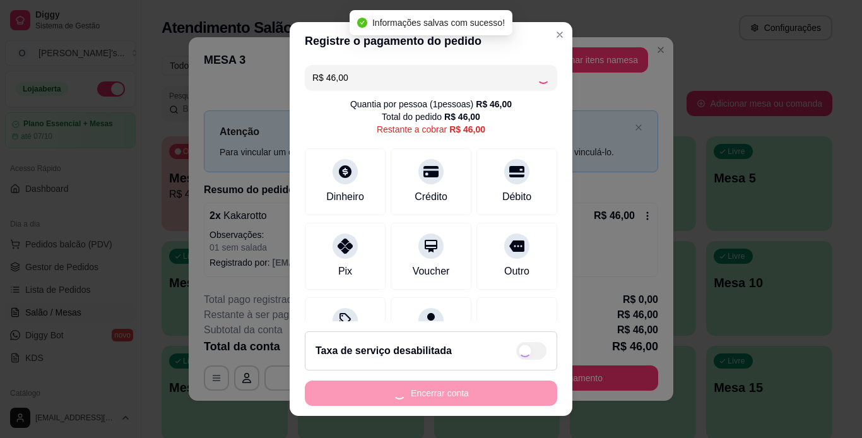
type input "R$ 0,00"
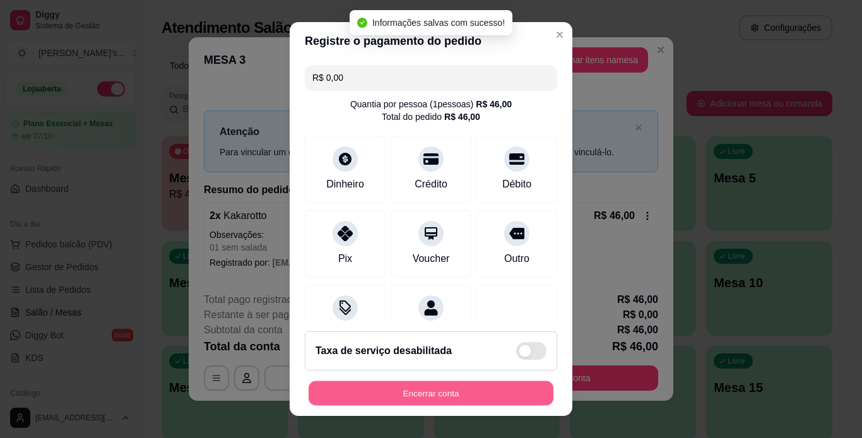
click at [461, 392] on button "Encerrar conta" at bounding box center [430, 393] width 245 height 25
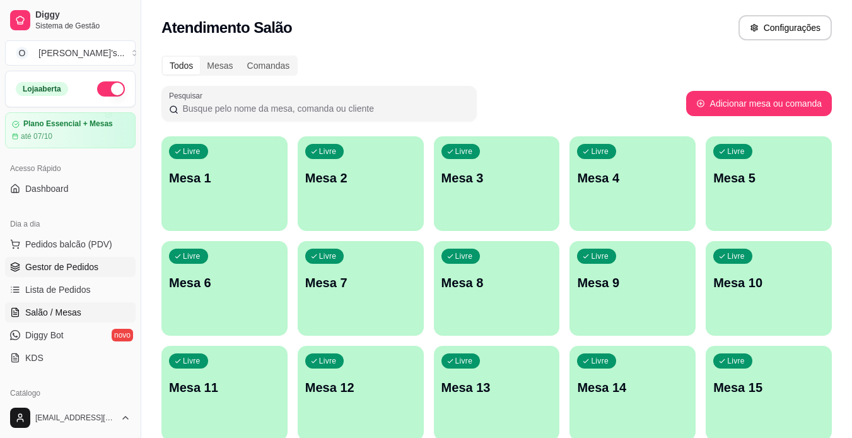
click at [96, 262] on span "Gestor de Pedidos" at bounding box center [61, 267] width 73 height 13
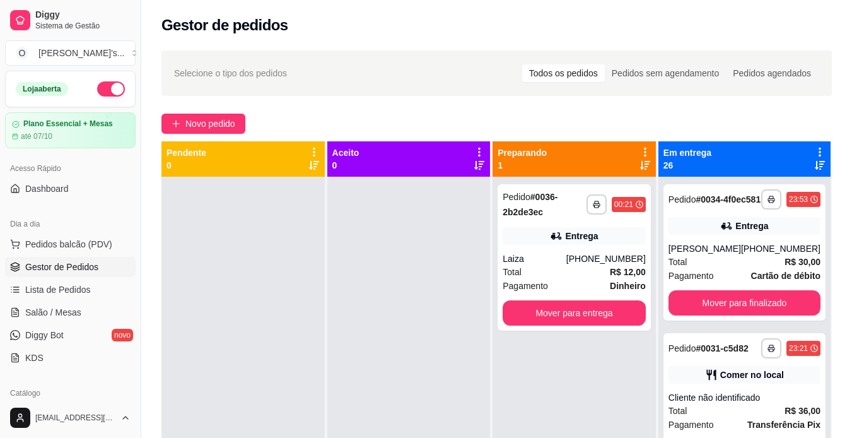
click at [98, 85] on button "button" at bounding box center [111, 88] width 28 height 15
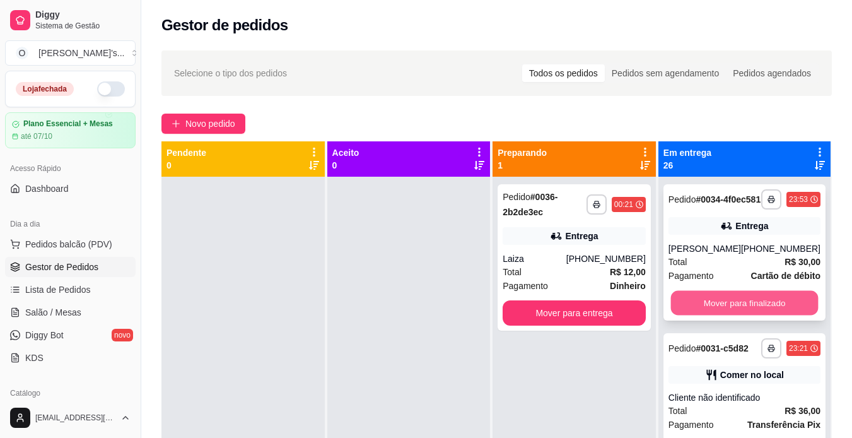
click at [720, 303] on button "Mover para finalizado" at bounding box center [745, 303] width 148 height 25
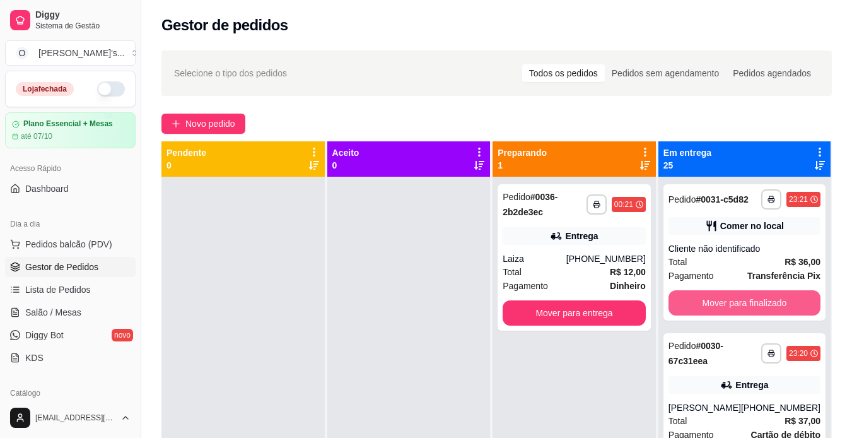
click at [720, 303] on button "Mover para finalizado" at bounding box center [745, 302] width 152 height 25
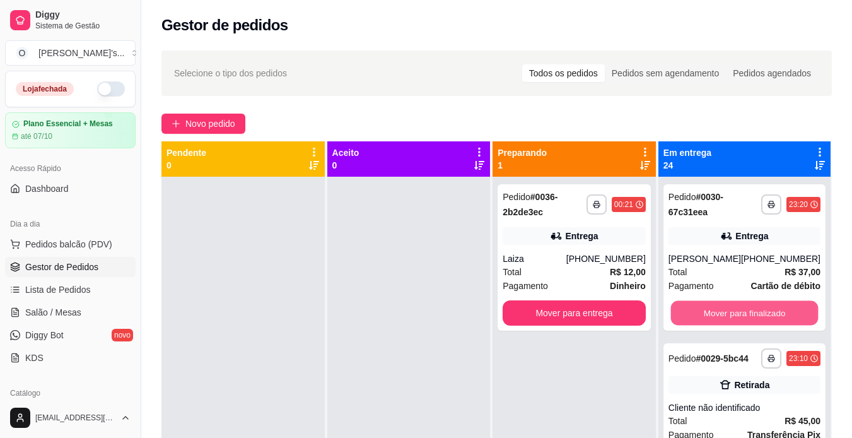
click at [720, 303] on button "Mover para finalizado" at bounding box center [745, 313] width 148 height 25
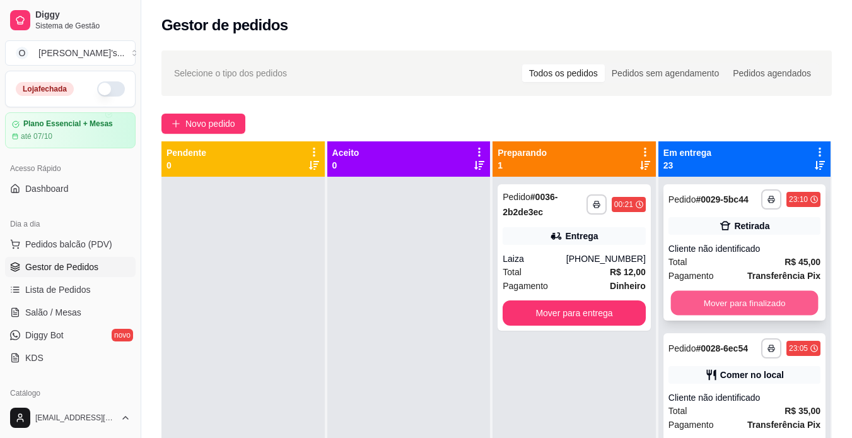
click at [720, 308] on button "Mover para finalizado" at bounding box center [745, 303] width 148 height 25
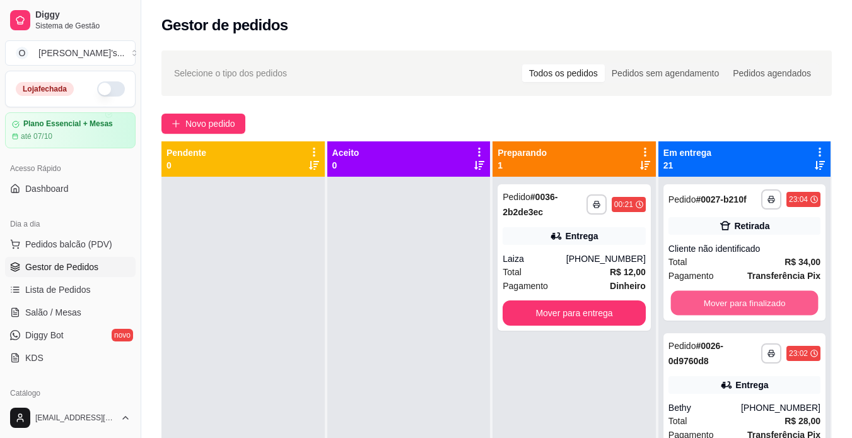
click at [720, 308] on button "Mover para finalizado" at bounding box center [745, 303] width 148 height 25
click at [720, 308] on div "Mover para finalizado" at bounding box center [745, 302] width 152 height 25
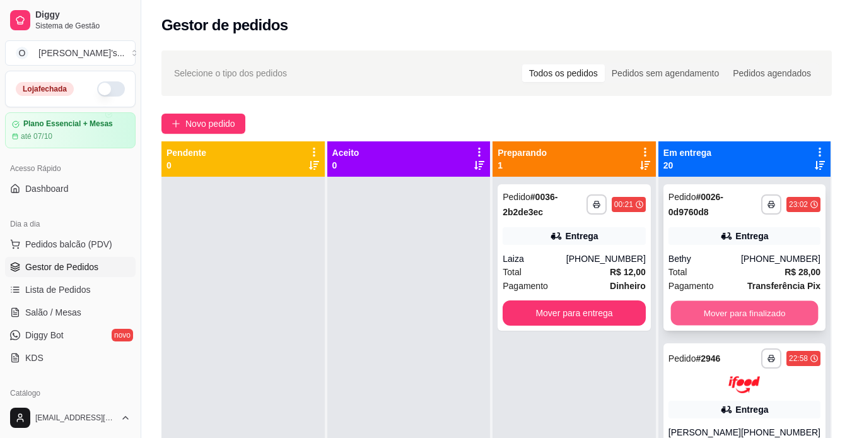
click at [749, 315] on button "Mover para finalizado" at bounding box center [745, 313] width 148 height 25
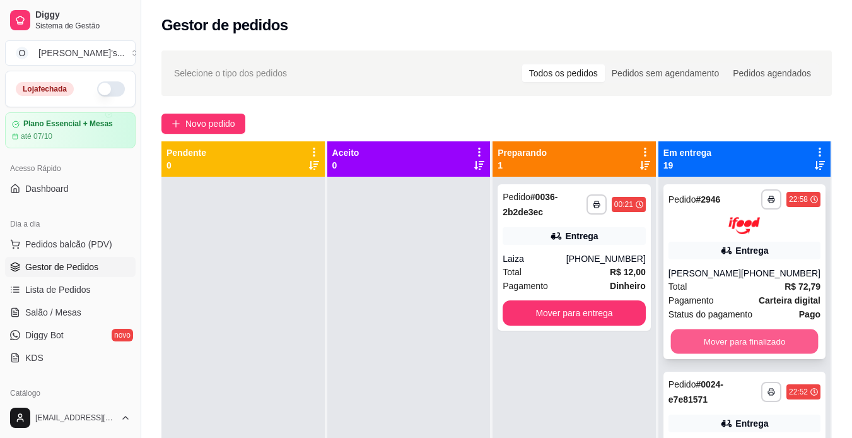
click at [749, 337] on button "Mover para finalizado" at bounding box center [745, 341] width 148 height 25
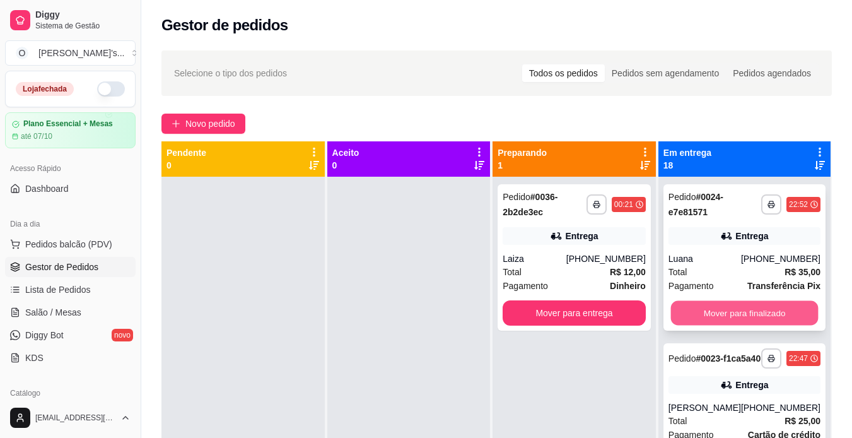
click at [752, 319] on button "Mover para finalizado" at bounding box center [745, 313] width 148 height 25
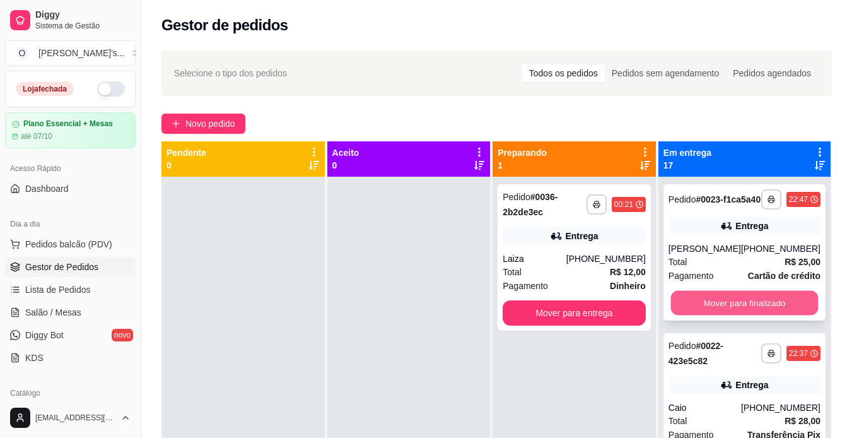
click at [753, 310] on button "Mover para finalizado" at bounding box center [745, 303] width 148 height 25
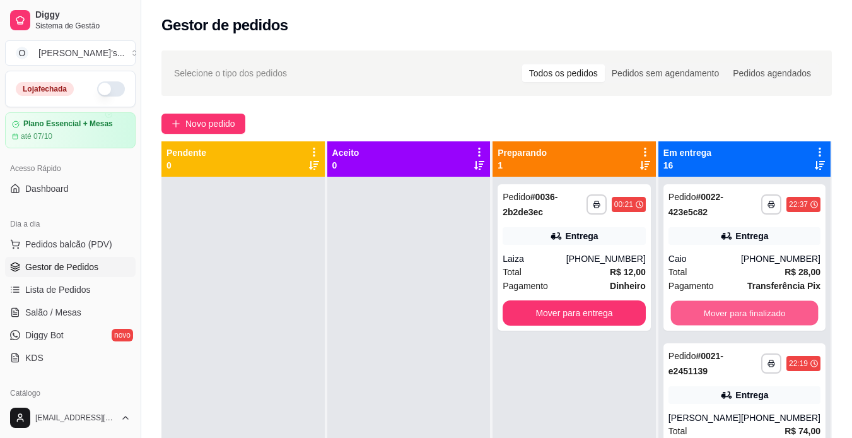
click at [753, 310] on button "Mover para finalizado" at bounding box center [745, 313] width 148 height 25
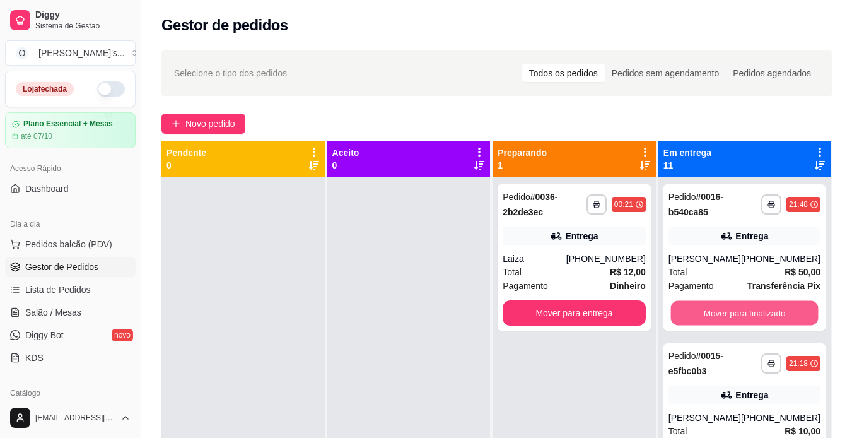
click at [753, 310] on button "Mover para finalizado" at bounding box center [745, 313] width 148 height 25
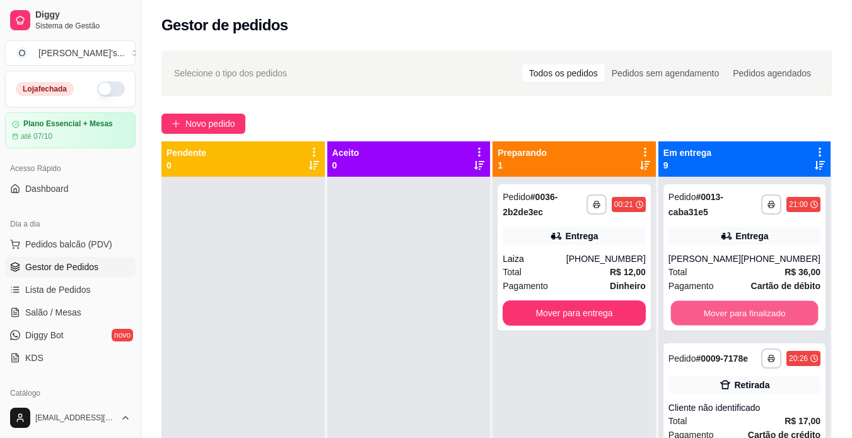
click at [753, 310] on button "Mover para finalizado" at bounding box center [745, 313] width 148 height 25
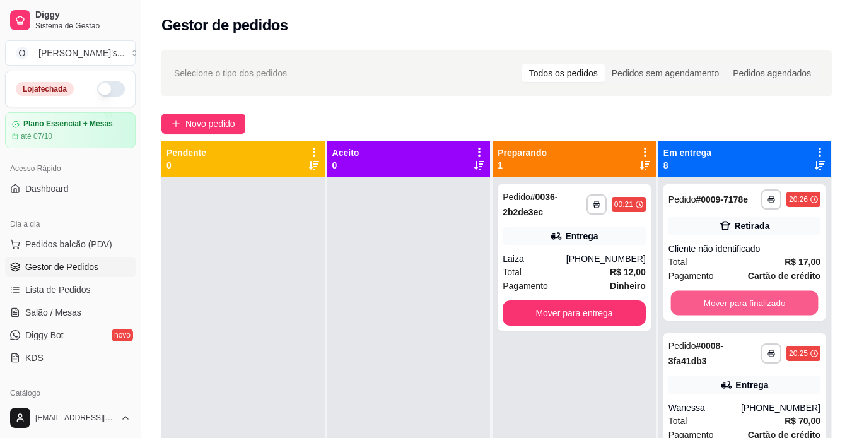
click at [753, 310] on button "Mover para finalizado" at bounding box center [745, 303] width 148 height 25
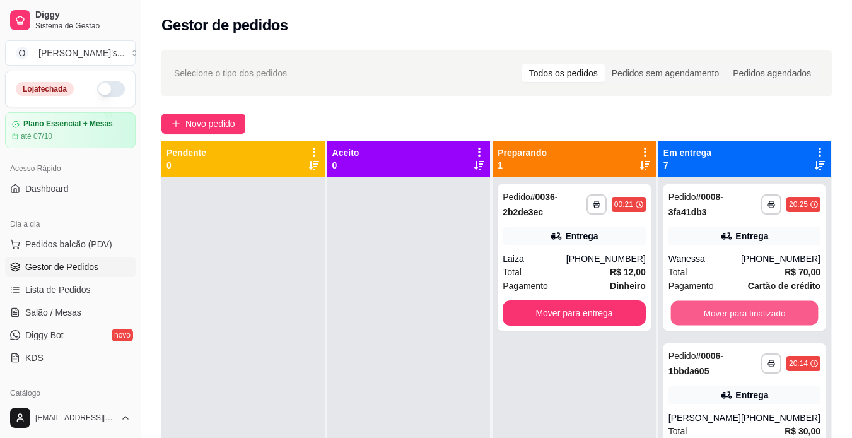
click at [753, 310] on button "Mover para finalizado" at bounding box center [745, 313] width 148 height 25
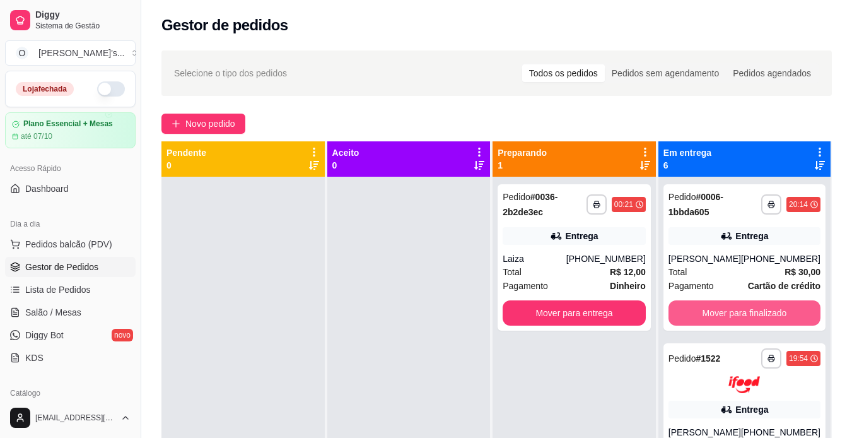
click at [753, 310] on button "Mover para finalizado" at bounding box center [745, 312] width 152 height 25
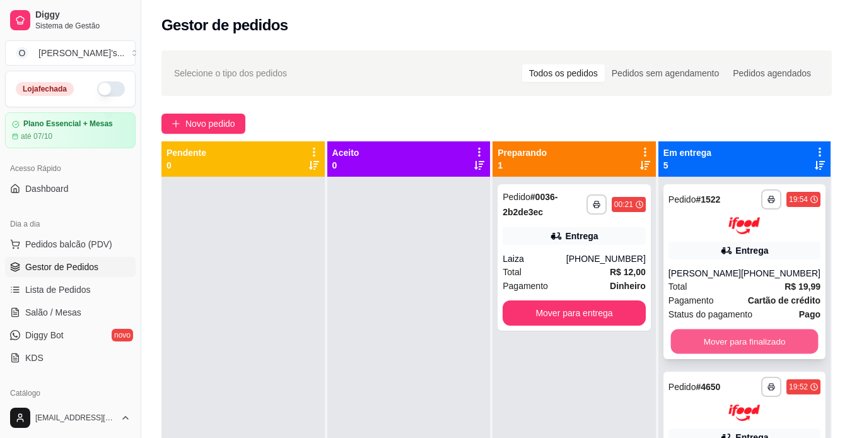
click at [758, 348] on button "Mover para finalizado" at bounding box center [745, 341] width 148 height 25
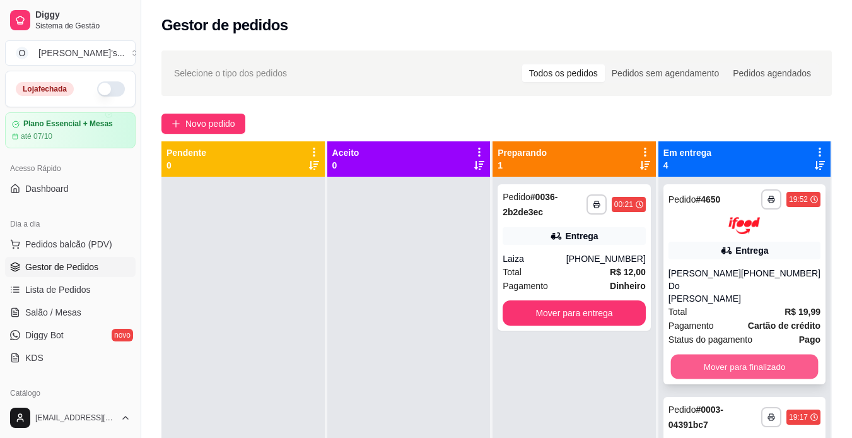
click at [753, 354] on button "Mover para finalizado" at bounding box center [745, 366] width 148 height 25
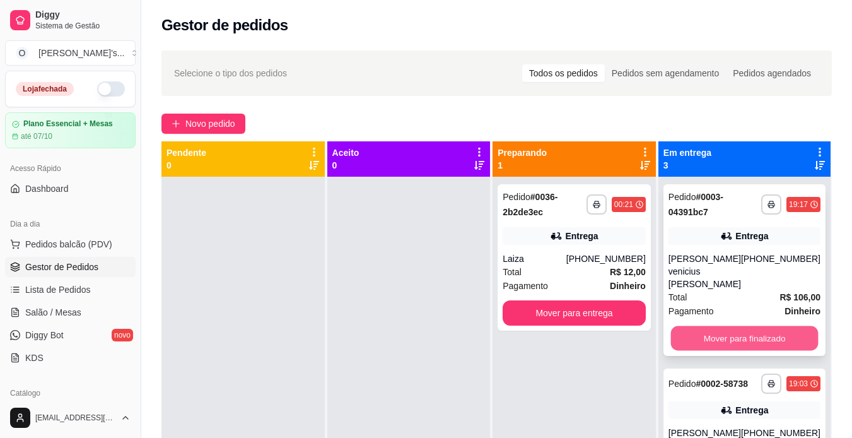
click at [748, 329] on button "Mover para finalizado" at bounding box center [745, 338] width 148 height 25
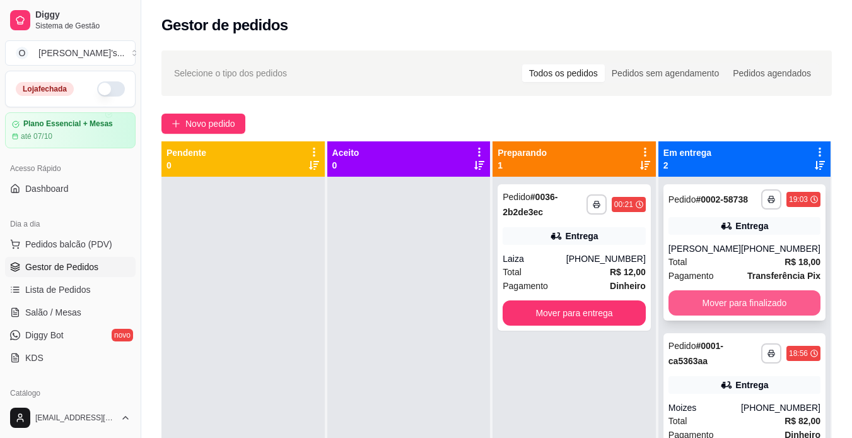
click at [752, 311] on button "Mover para finalizado" at bounding box center [745, 302] width 152 height 25
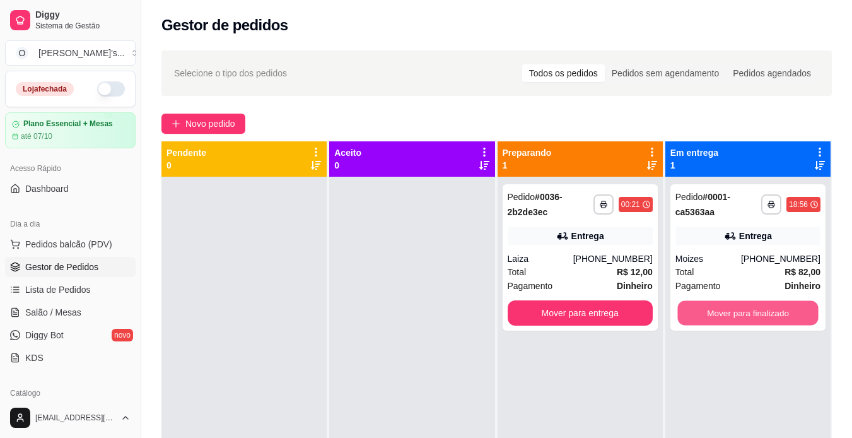
click at [752, 311] on button "Mover para finalizado" at bounding box center [748, 313] width 141 height 25
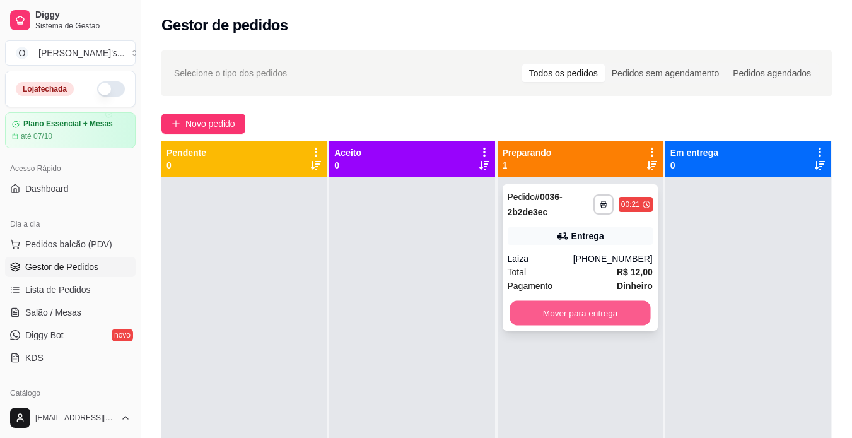
click at [623, 308] on button "Mover para entrega" at bounding box center [580, 313] width 141 height 25
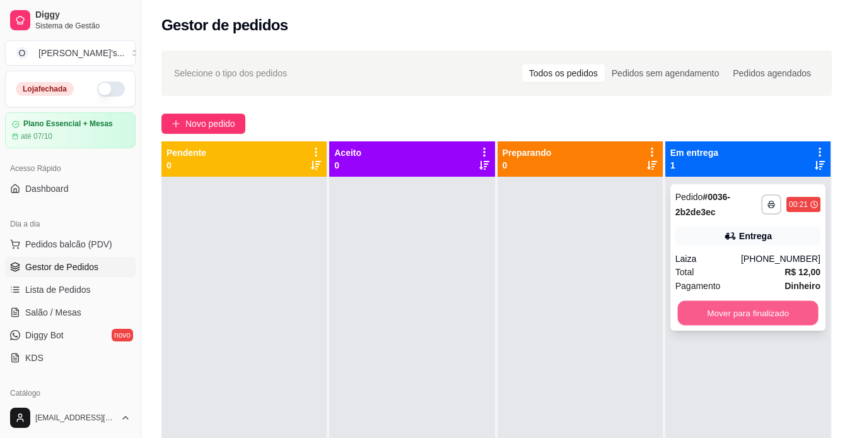
click at [734, 314] on button "Mover para finalizado" at bounding box center [748, 313] width 141 height 25
